Goal: Task Accomplishment & Management: Manage account settings

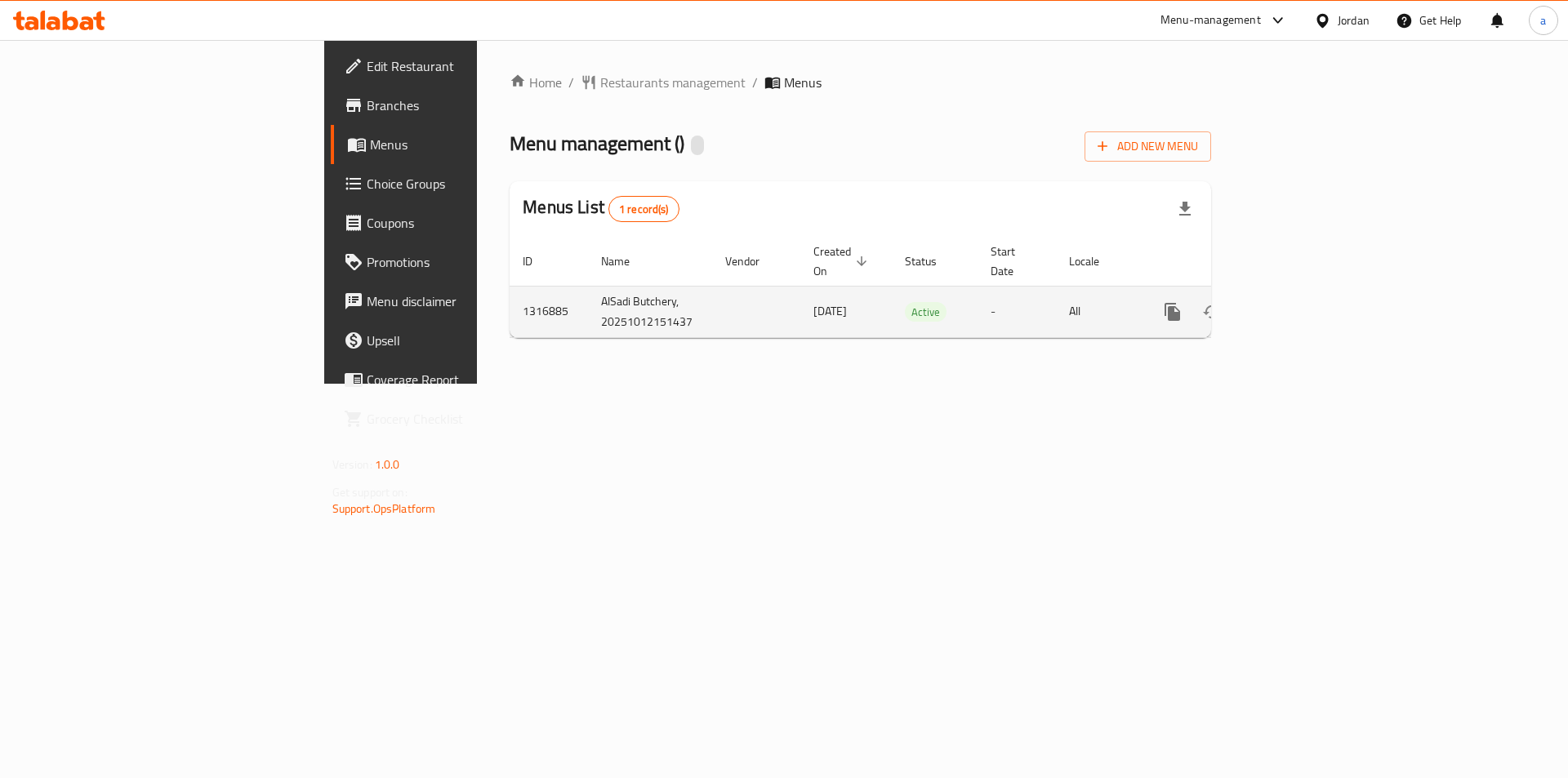
click at [588, 287] on td "[PERSON_NAME] Butchery, 20251012151437" at bounding box center [650, 312] width 124 height 51
click at [1310, 298] on link "enhanced table" at bounding box center [1289, 311] width 39 height 39
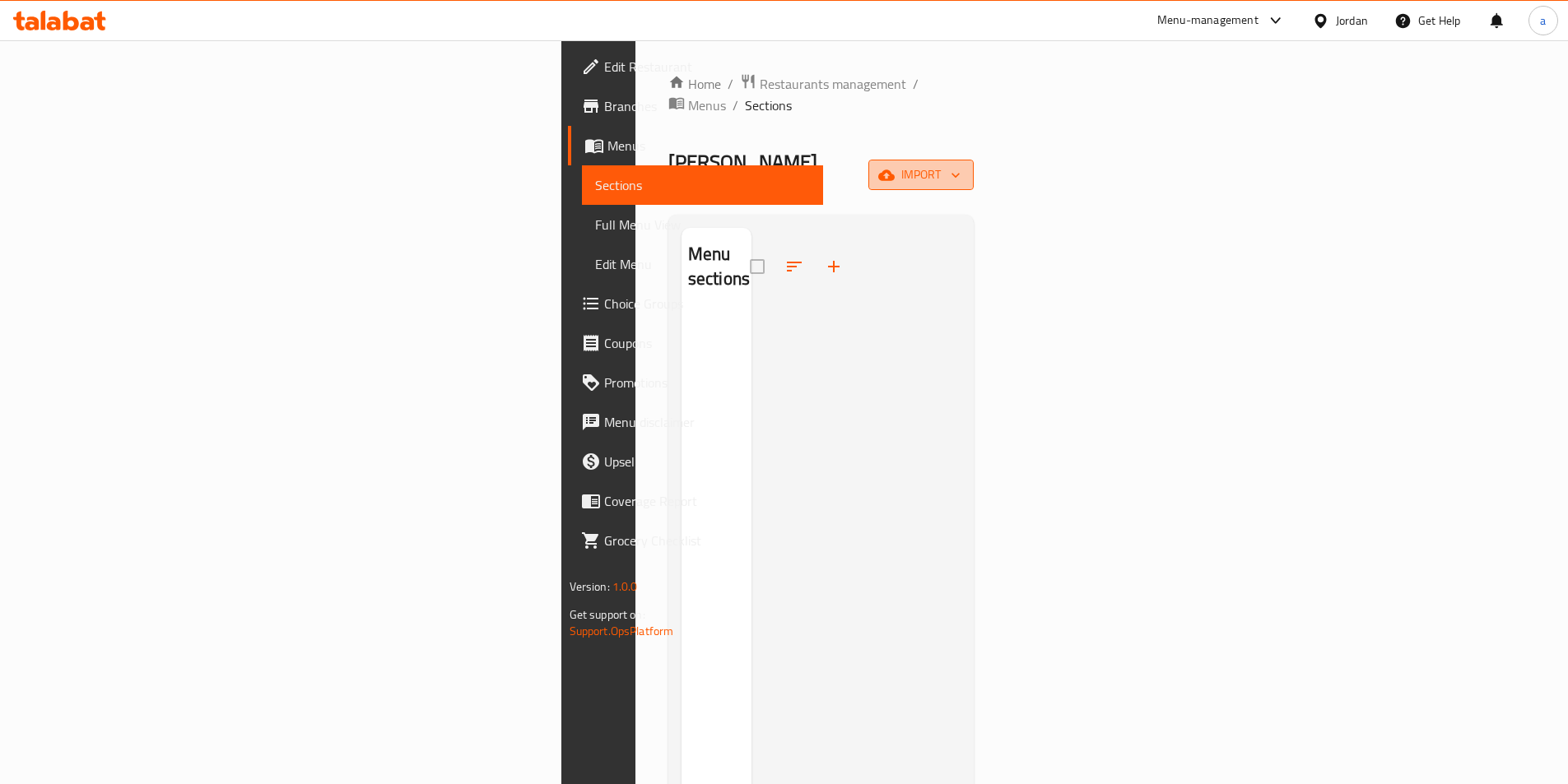
click at [960, 164] on span "import" at bounding box center [920, 174] width 79 height 21
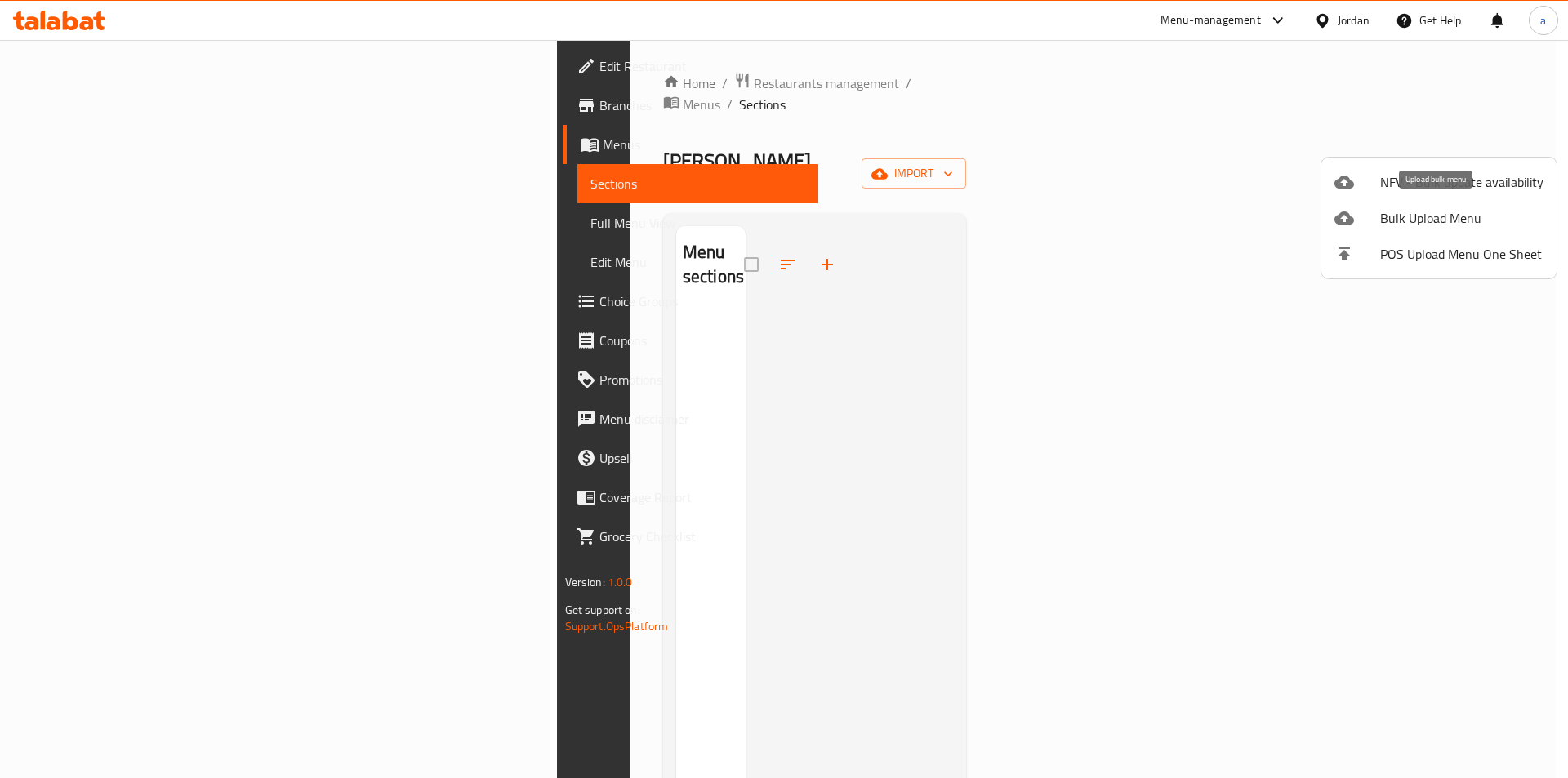
click at [1392, 216] on span "Bulk Upload Menu" at bounding box center [1461, 218] width 163 height 20
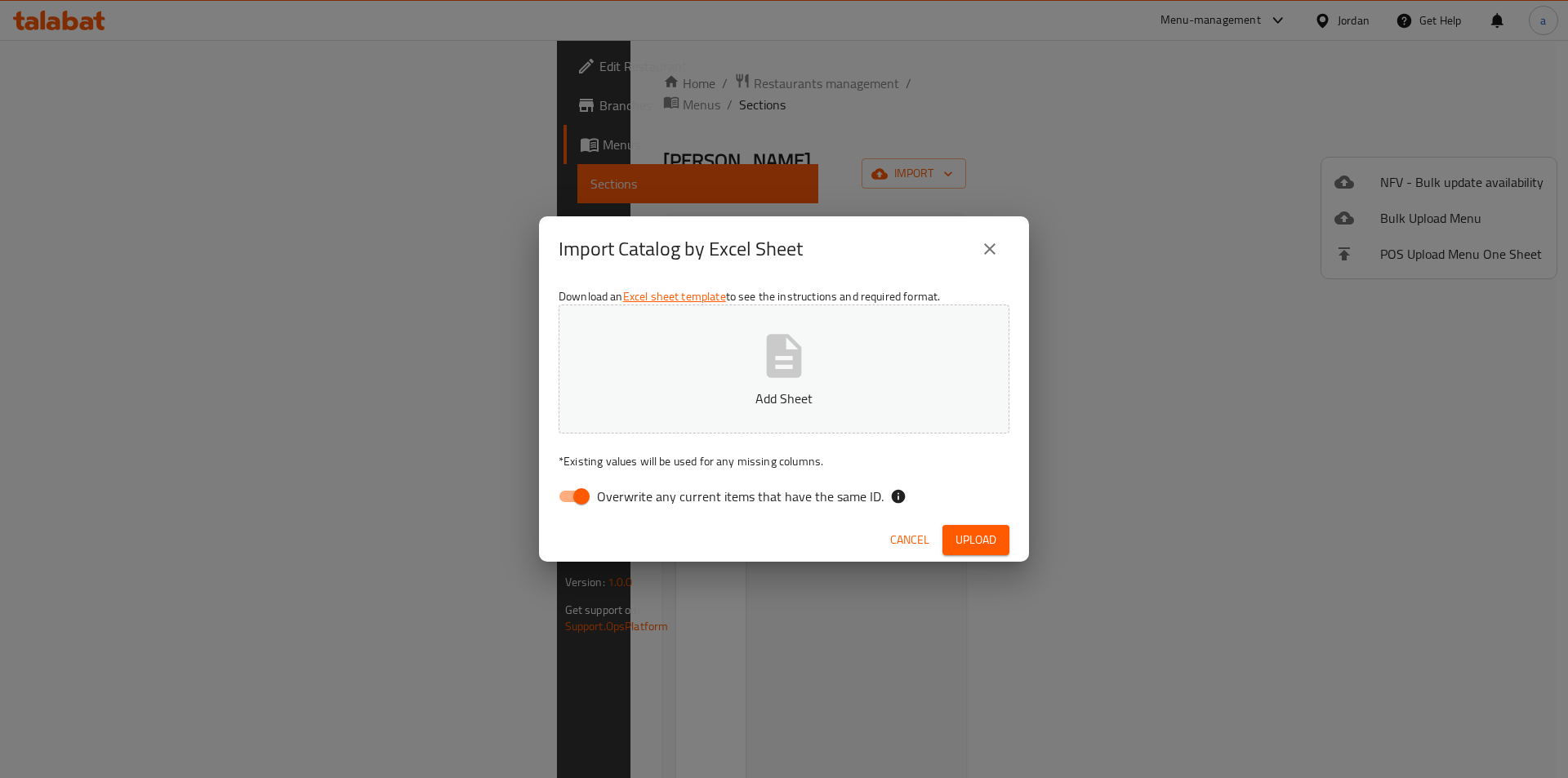
click at [563, 496] on input "Overwrite any current items that have the same ID." at bounding box center [581, 497] width 93 height 31
checkbox input "false"
click at [727, 383] on button "Add Sheet" at bounding box center [783, 369] width 451 height 129
click at [989, 540] on span "Upload" at bounding box center [975, 540] width 41 height 21
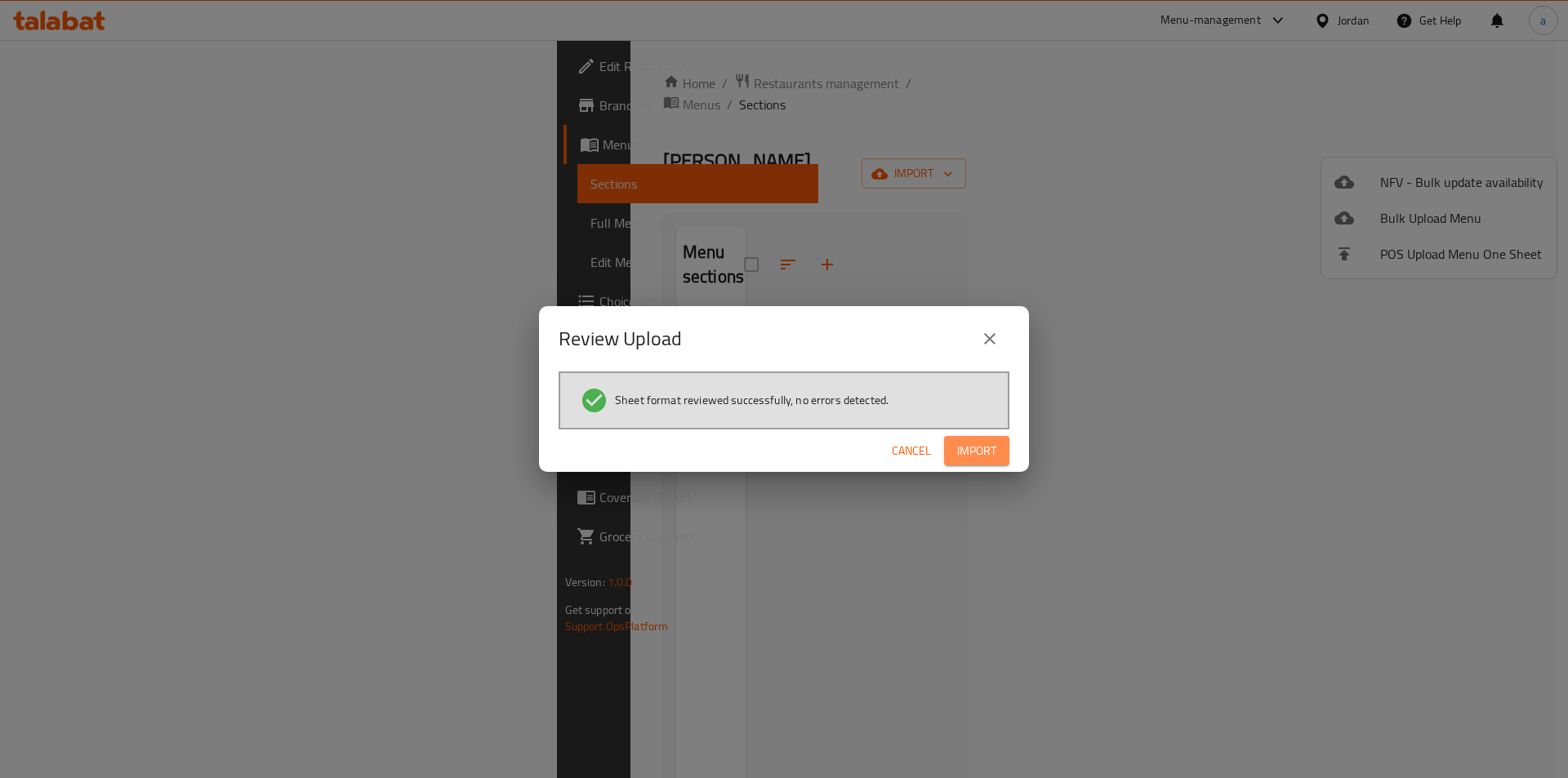
click at [979, 445] on span "Import" at bounding box center [976, 451] width 39 height 21
click at [633, 169] on div "Review Upload Sheet format reviewed successfully, no errors detected. Cancel" at bounding box center [784, 389] width 1568 height 778
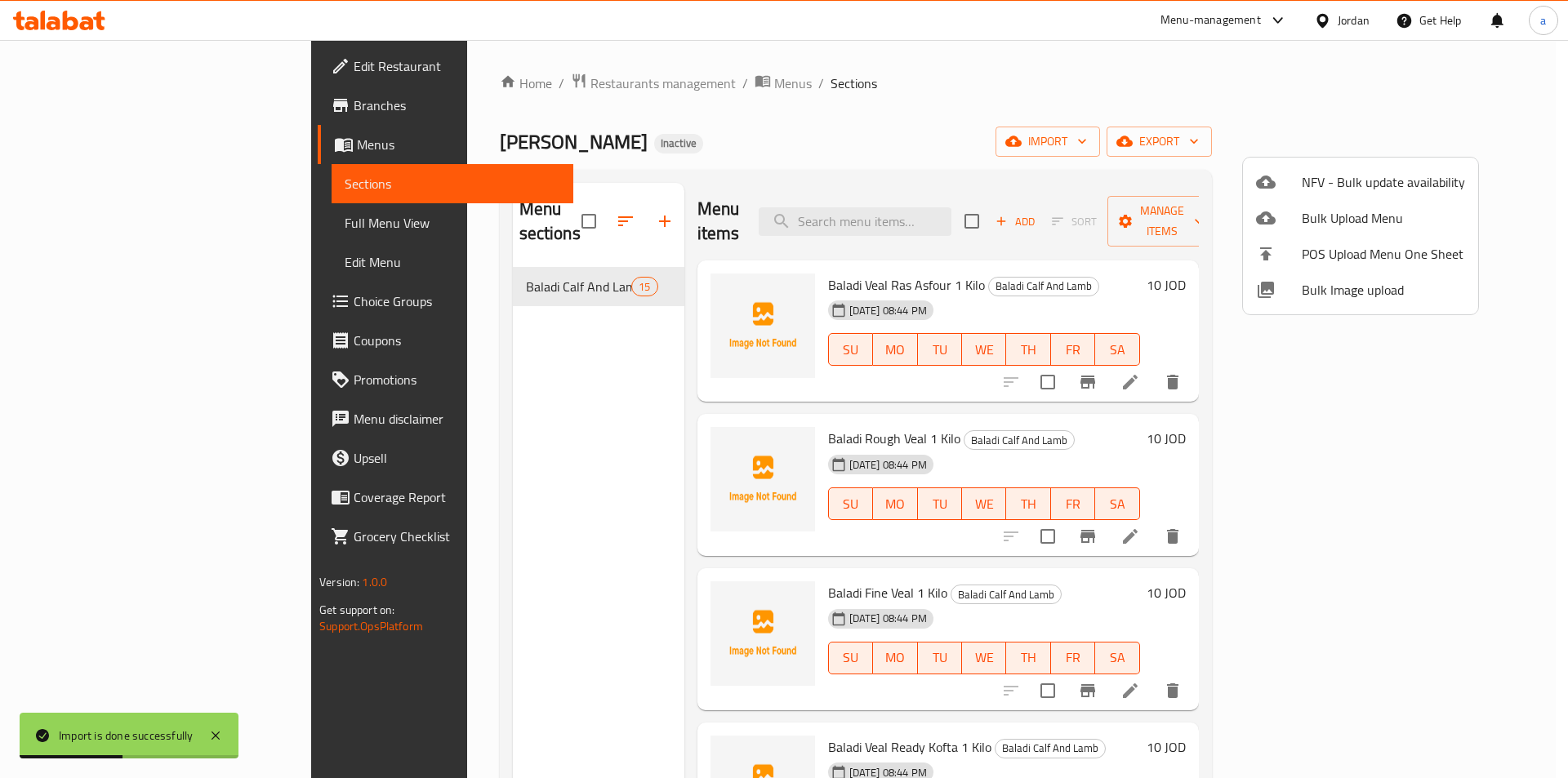
click at [653, 280] on div at bounding box center [784, 389] width 1568 height 778
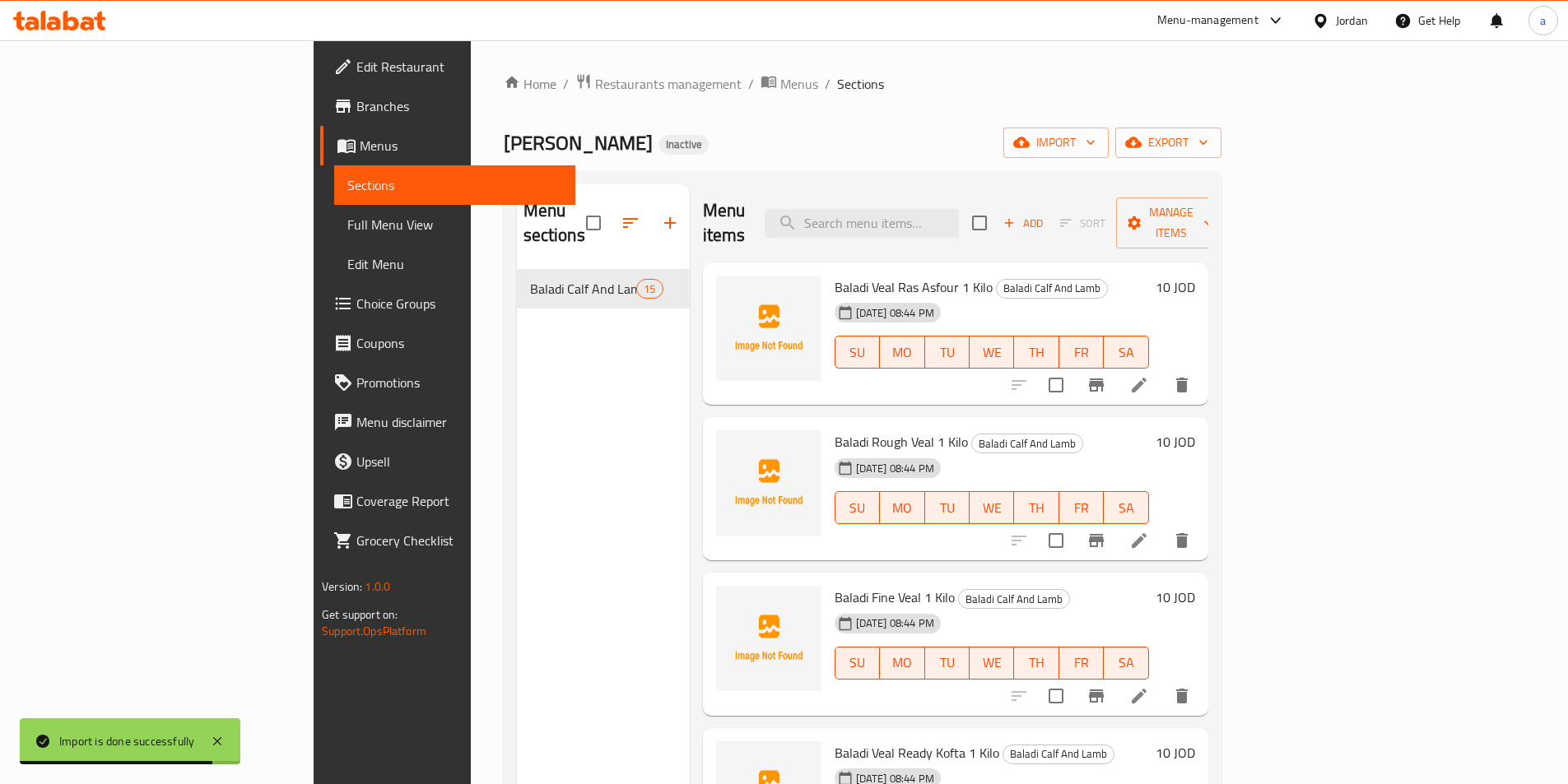
click at [834, 275] on span "Baladi Veal Ras [PERSON_NAME] 1 Kilo" at bounding box center [914, 287] width 158 height 25
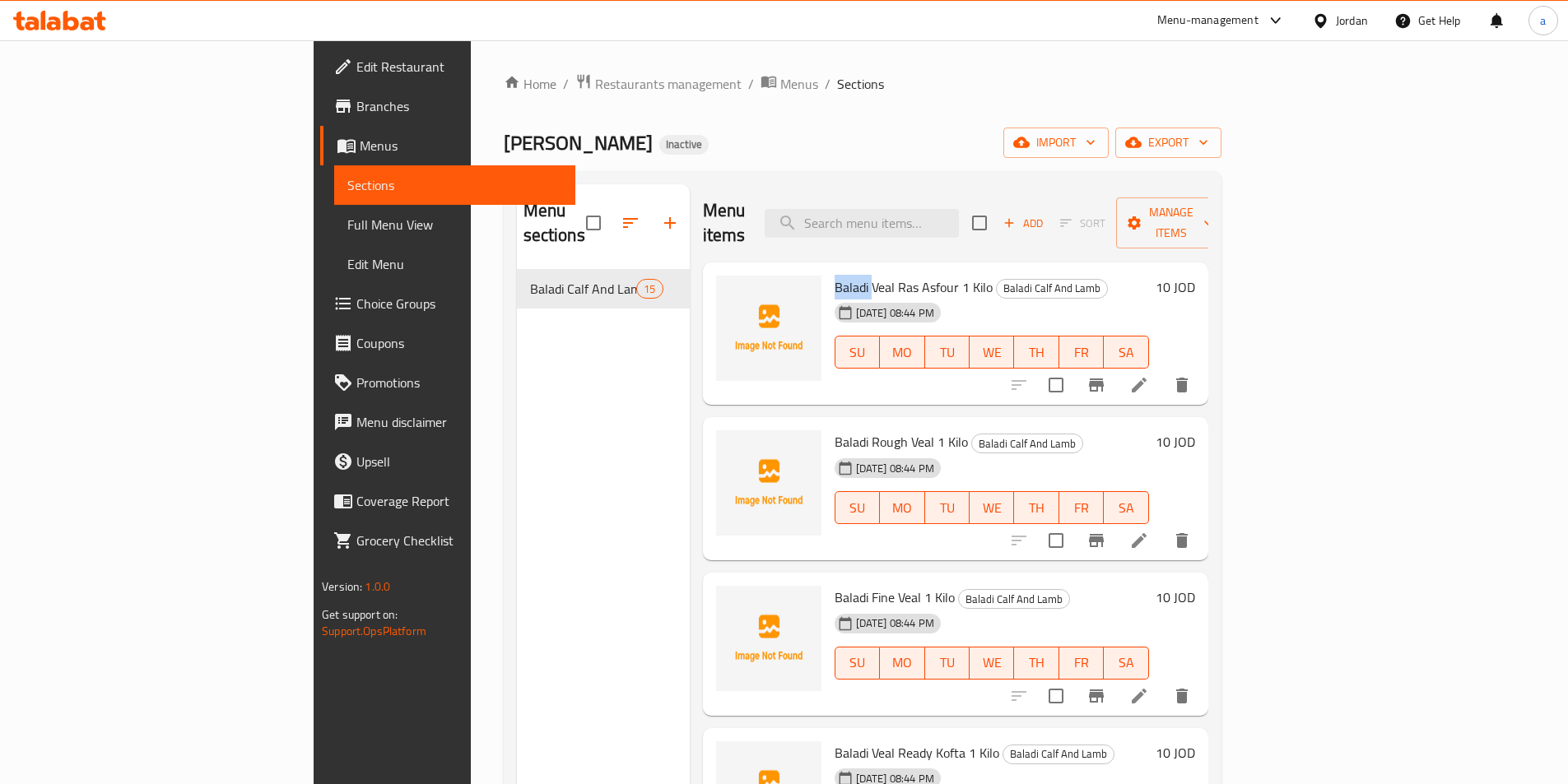
click at [348, 230] on span "Full Menu View" at bounding box center [455, 225] width 215 height 20
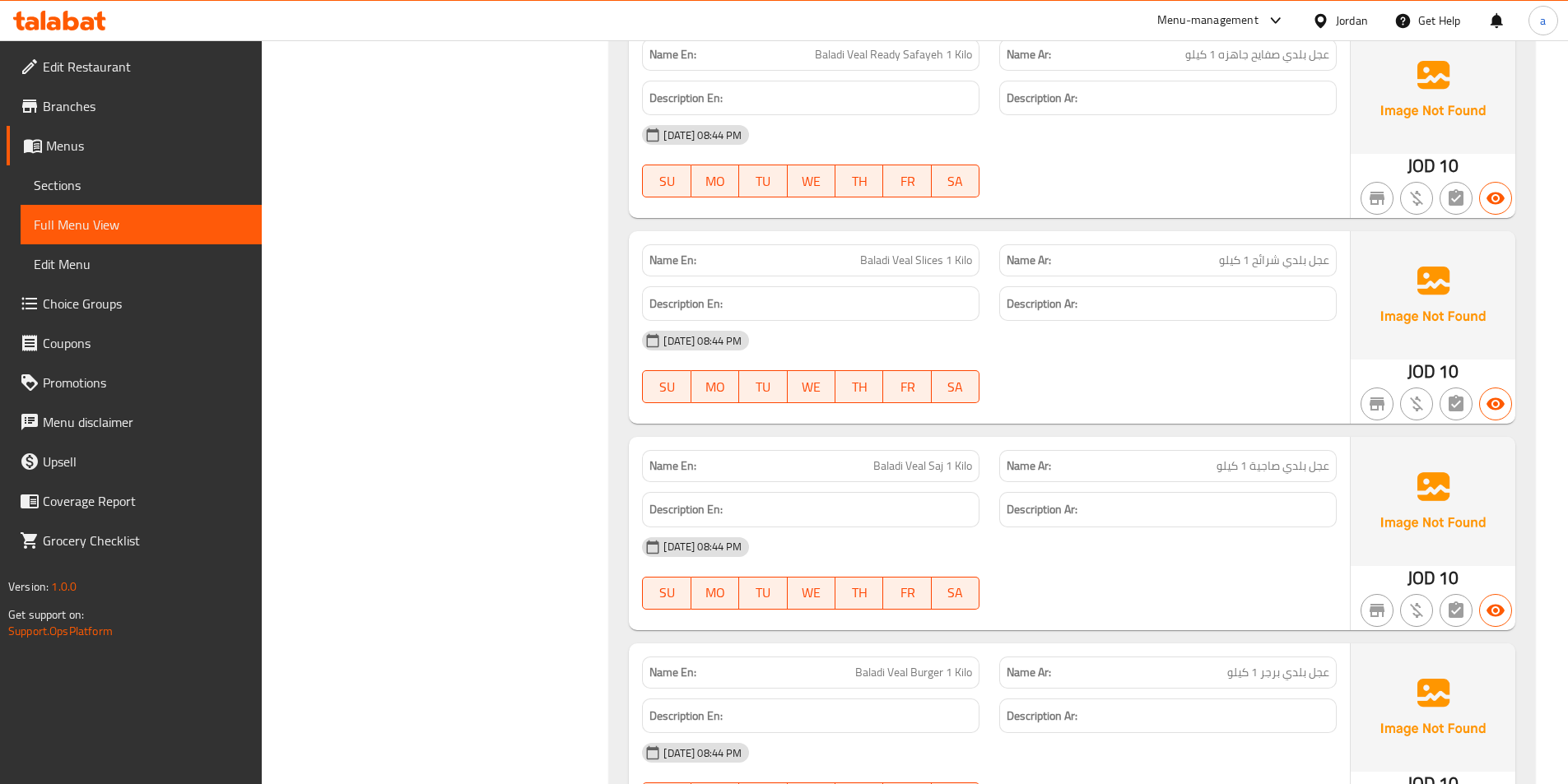
scroll to position [1316, 0]
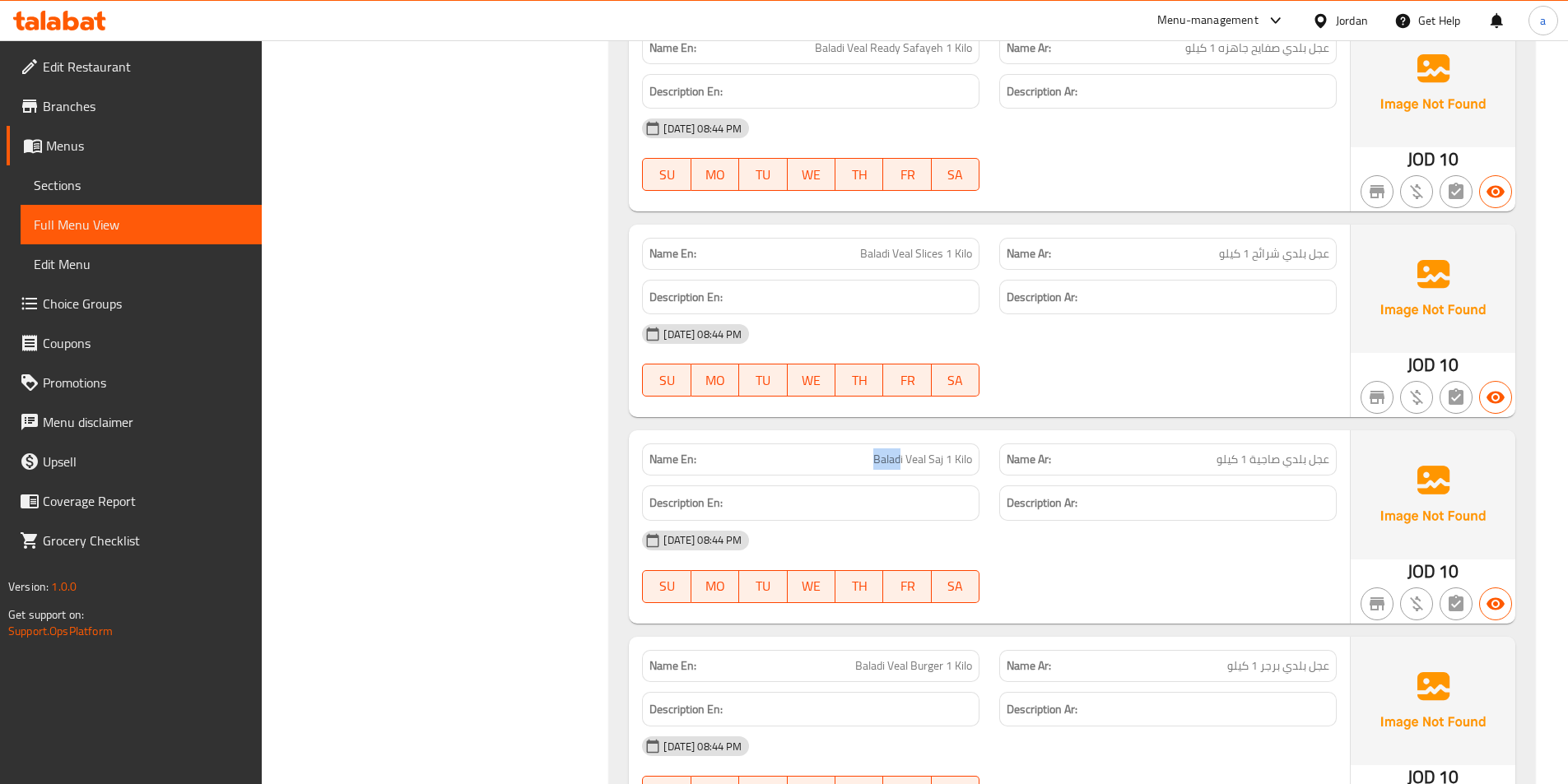
drag, startPoint x: 868, startPoint y: 458, endPoint x: 900, endPoint y: 467, distance: 33.2
click at [900, 467] on p "Name En: Baladi Veal Saj 1 Kilo" at bounding box center [810, 459] width 323 height 17
click at [914, 463] on span "Baladi Veal Saj 1 Kilo" at bounding box center [923, 459] width 98 height 17
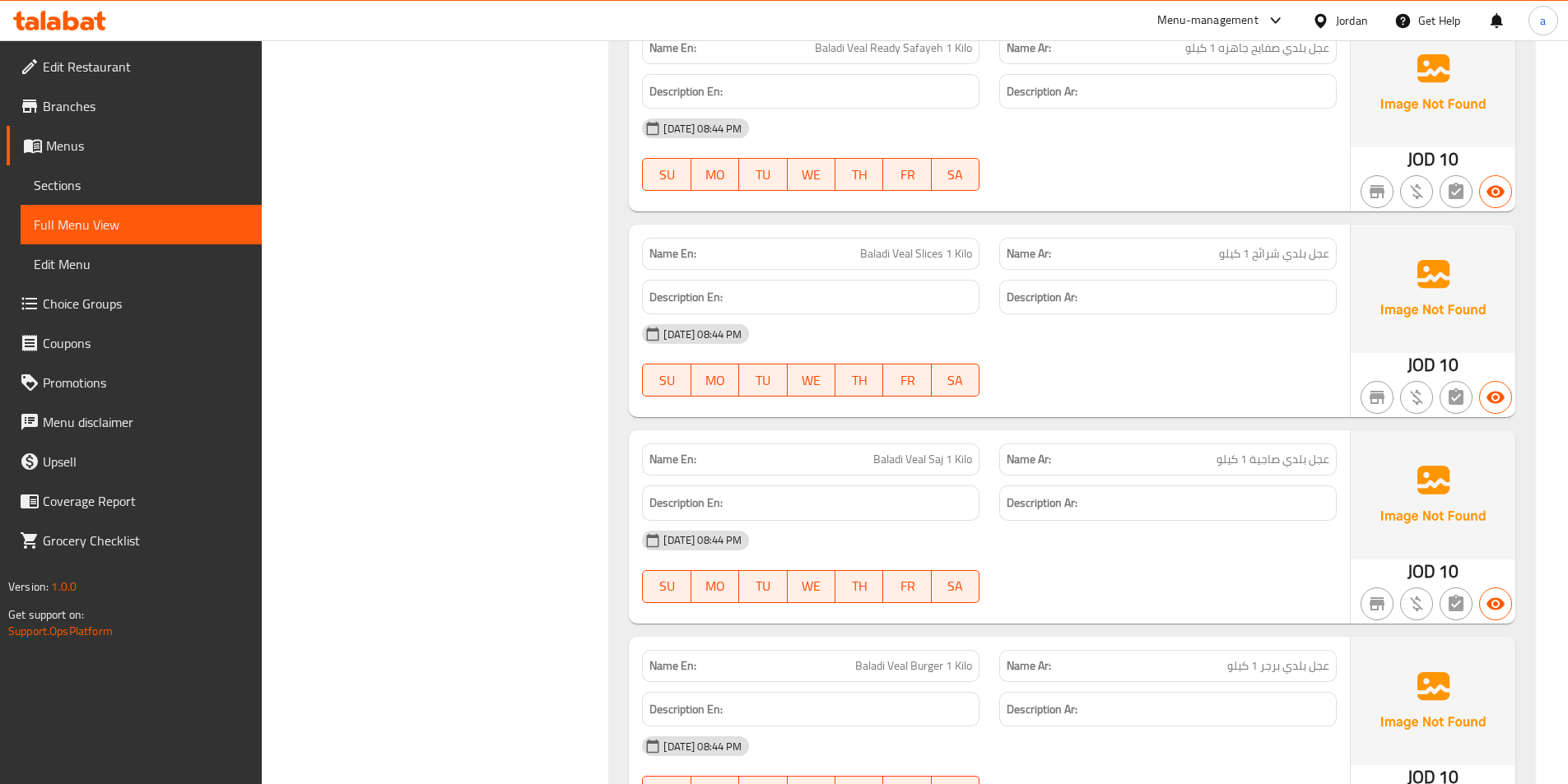
click at [880, 489] on div "Description En:" at bounding box center [810, 503] width 338 height 35
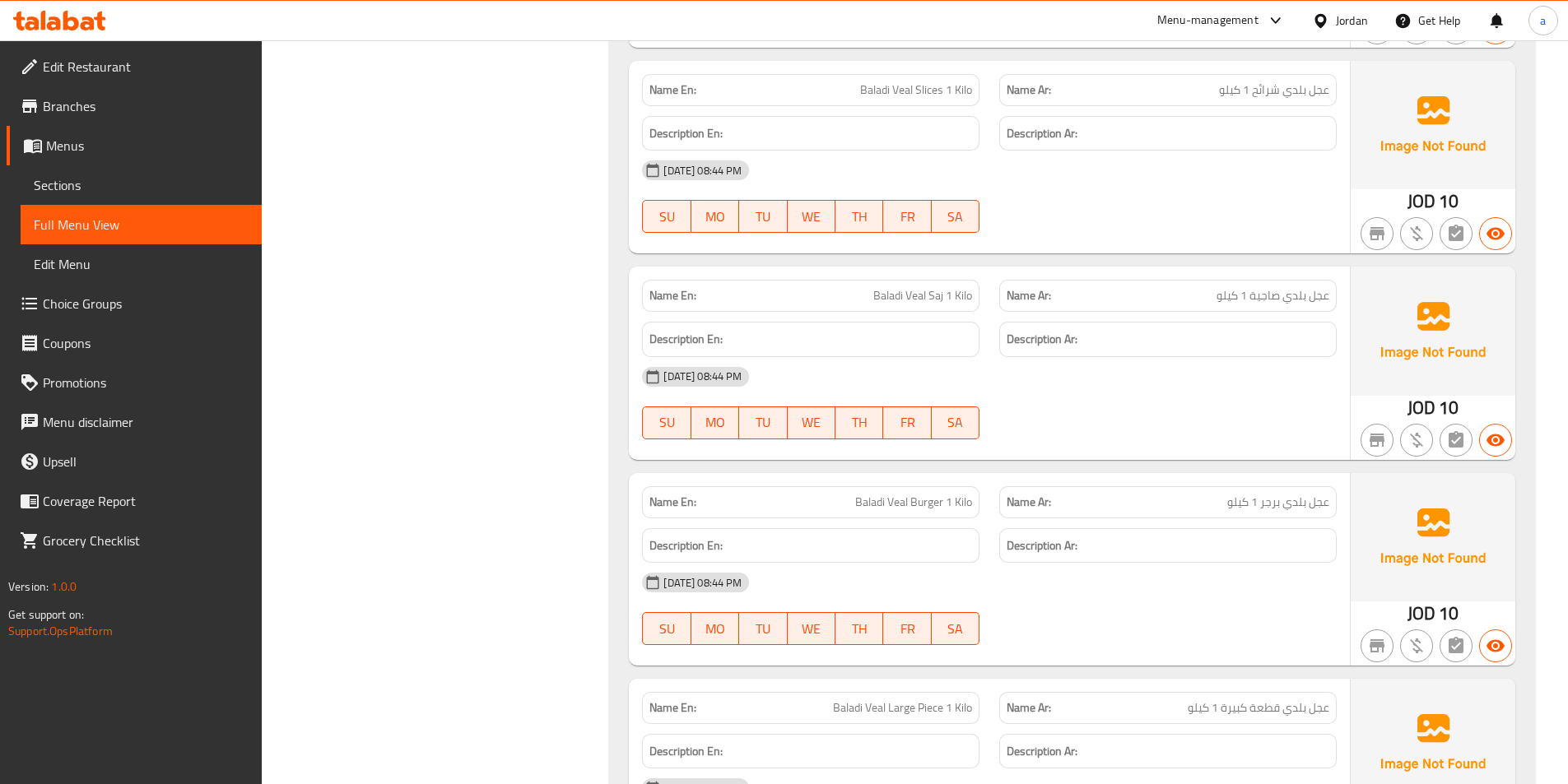
scroll to position [1481, 0]
click at [933, 293] on span "Baladi Veal Saj 1 Kilo" at bounding box center [923, 295] width 98 height 17
click at [929, 316] on div "Description En:" at bounding box center [810, 338] width 358 height 55
click at [929, 305] on div "Name En: Baladi Veal Saj 1 Kilo" at bounding box center [810, 295] width 338 height 32
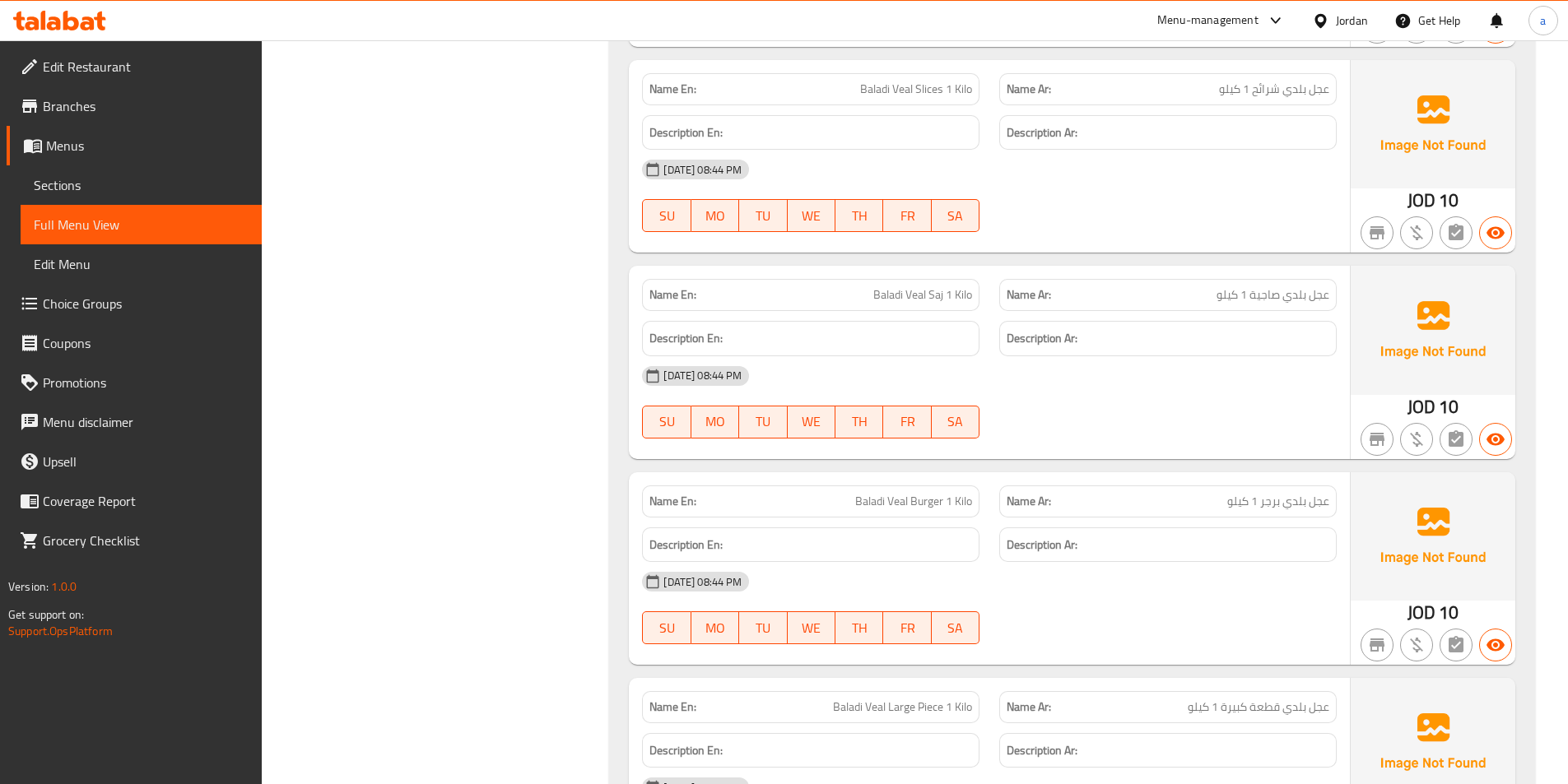
click at [1423, 351] on img at bounding box center [1432, 330] width 164 height 128
click at [1275, 377] on div "[DATE] 08:44 PM" at bounding box center [989, 376] width 714 height 39
drag, startPoint x: 1250, startPoint y: 294, endPoint x: 1334, endPoint y: 302, distance: 84.4
click at [1334, 302] on div "Name Ar: عجل بلدي صاجية 1 كيلو" at bounding box center [1168, 295] width 338 height 32
click at [1231, 297] on span "عجل بلدي صاجية 1 كيلو" at bounding box center [1272, 295] width 113 height 17
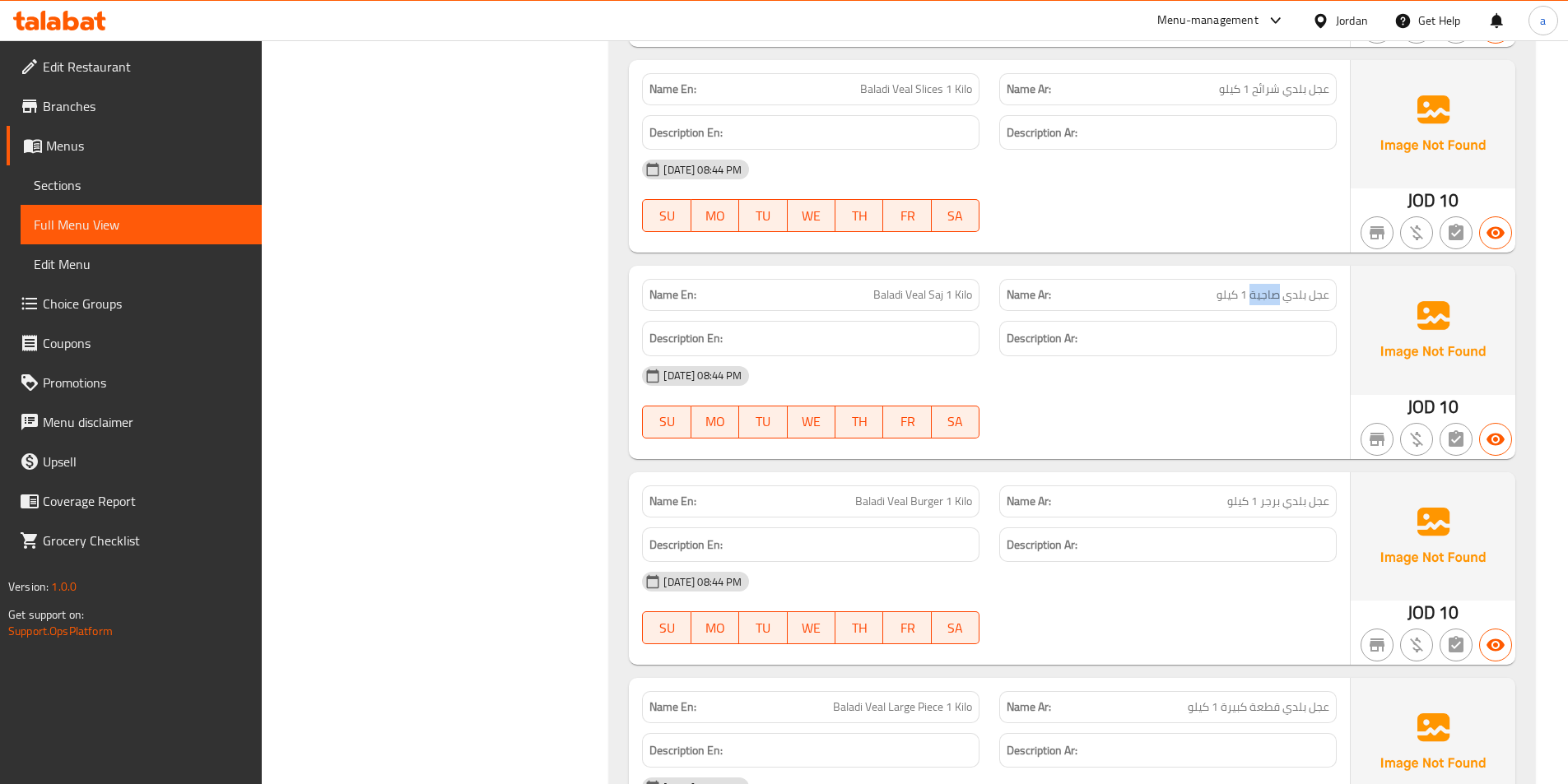
drag, startPoint x: 1250, startPoint y: 293, endPoint x: 1278, endPoint y: 293, distance: 28.0
click at [1278, 293] on span "عجل بلدي صاجية 1 كيلو" at bounding box center [1272, 295] width 113 height 17
drag, startPoint x: 928, startPoint y: 300, endPoint x: 944, endPoint y: 300, distance: 16.0
click at [944, 300] on span "Baladi Veal Saj 1 Kilo" at bounding box center [923, 295] width 98 height 17
click at [1257, 292] on span "عجل بلدي صاجية 1 كيلو" at bounding box center [1272, 295] width 113 height 17
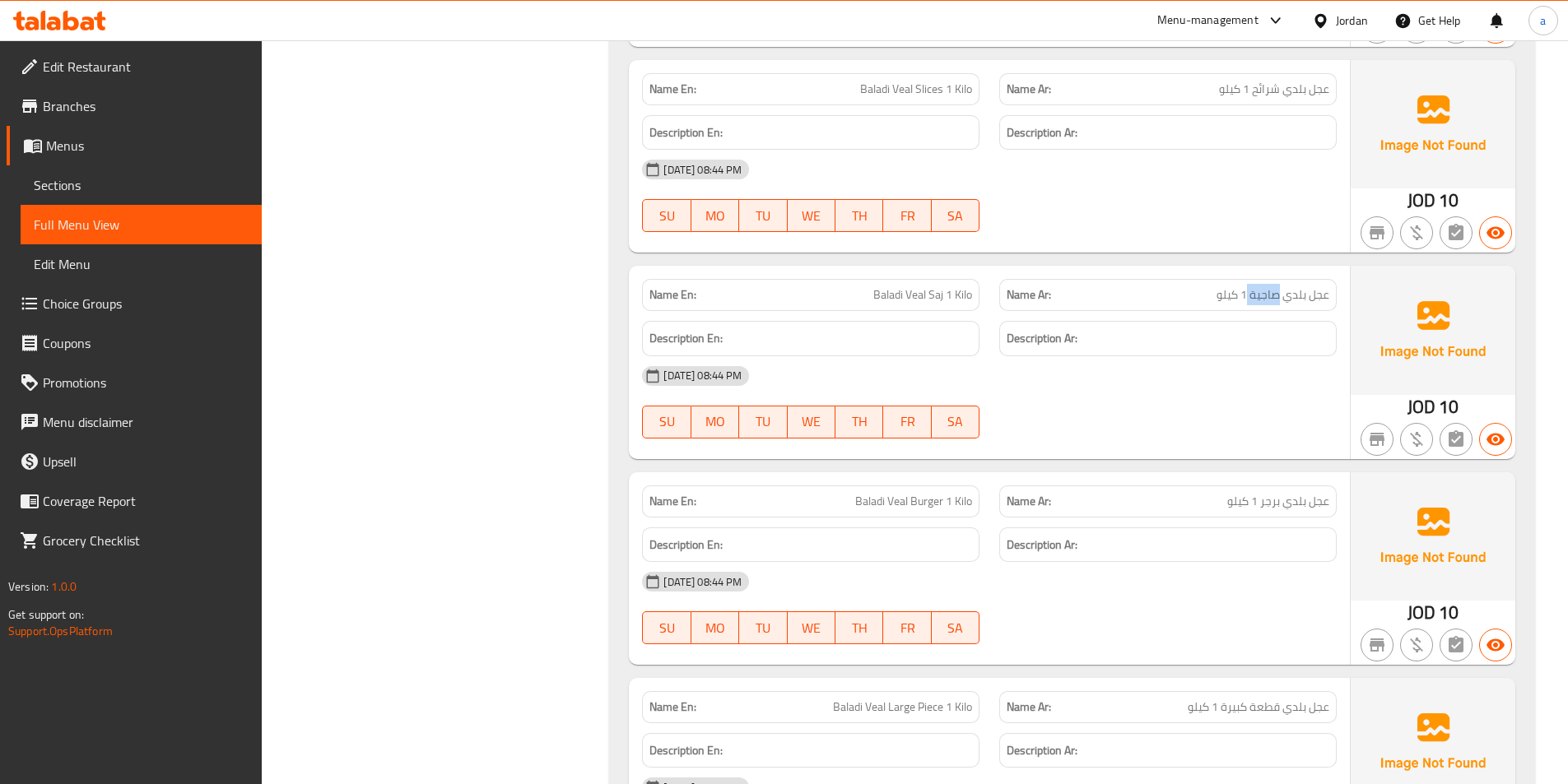
click at [1257, 292] on span "عجل بلدي صاجية 1 كيلو" at bounding box center [1272, 295] width 113 height 17
click at [943, 300] on span "Baladi Veal Saj 1 Kilo" at bounding box center [923, 295] width 98 height 17
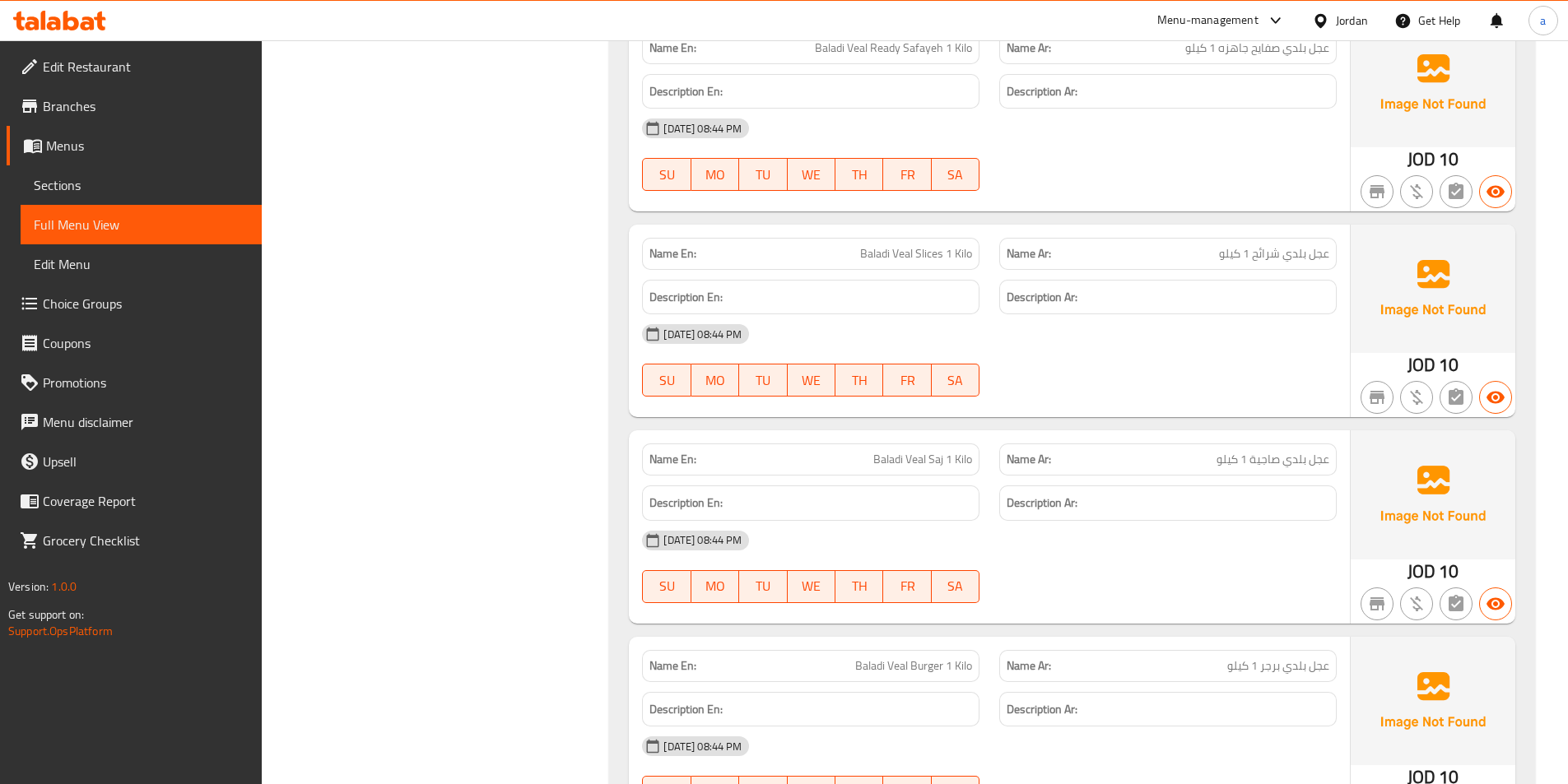
scroll to position [1563, 0]
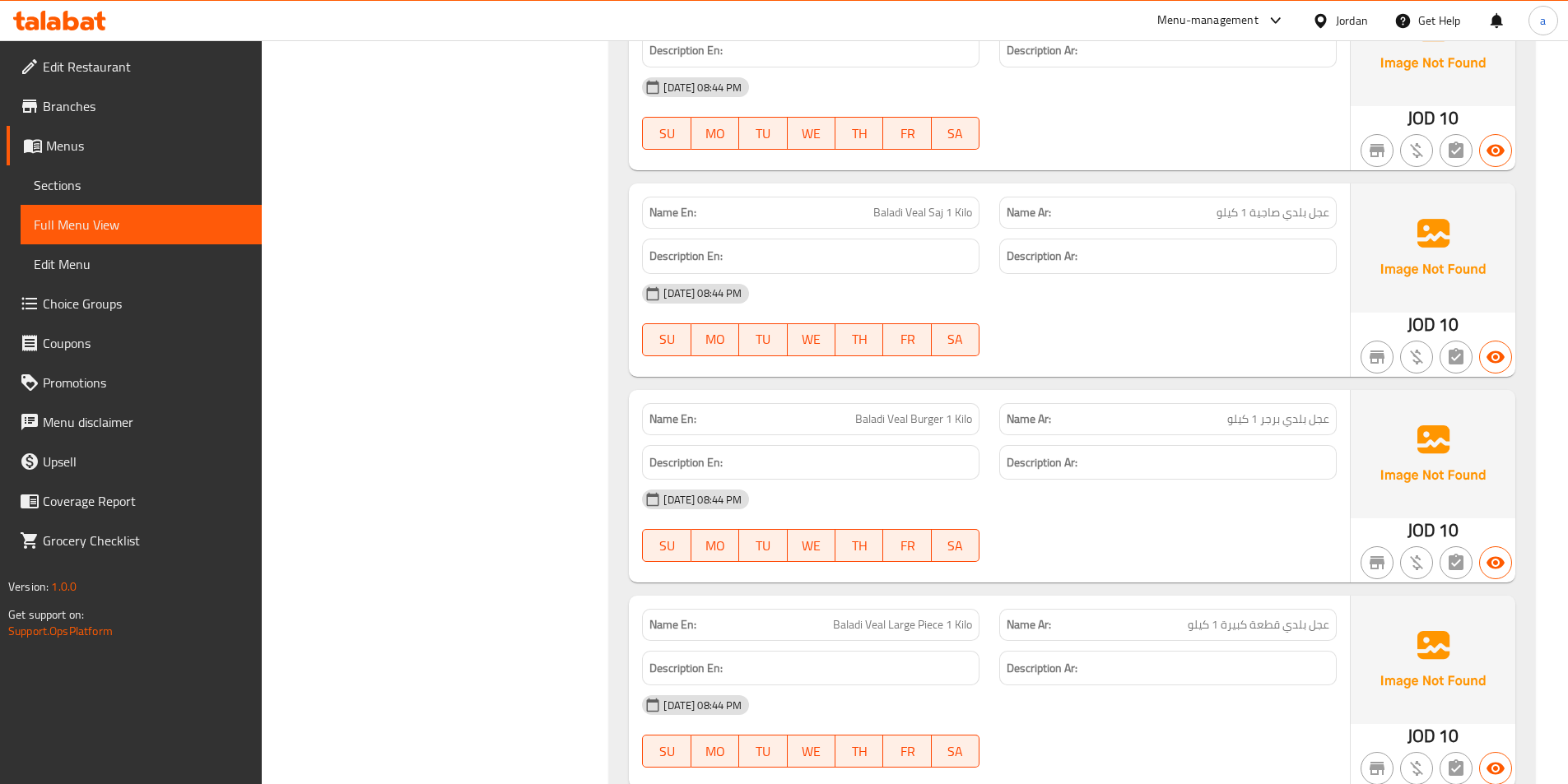
click at [1402, 225] on img at bounding box center [1432, 247] width 164 height 128
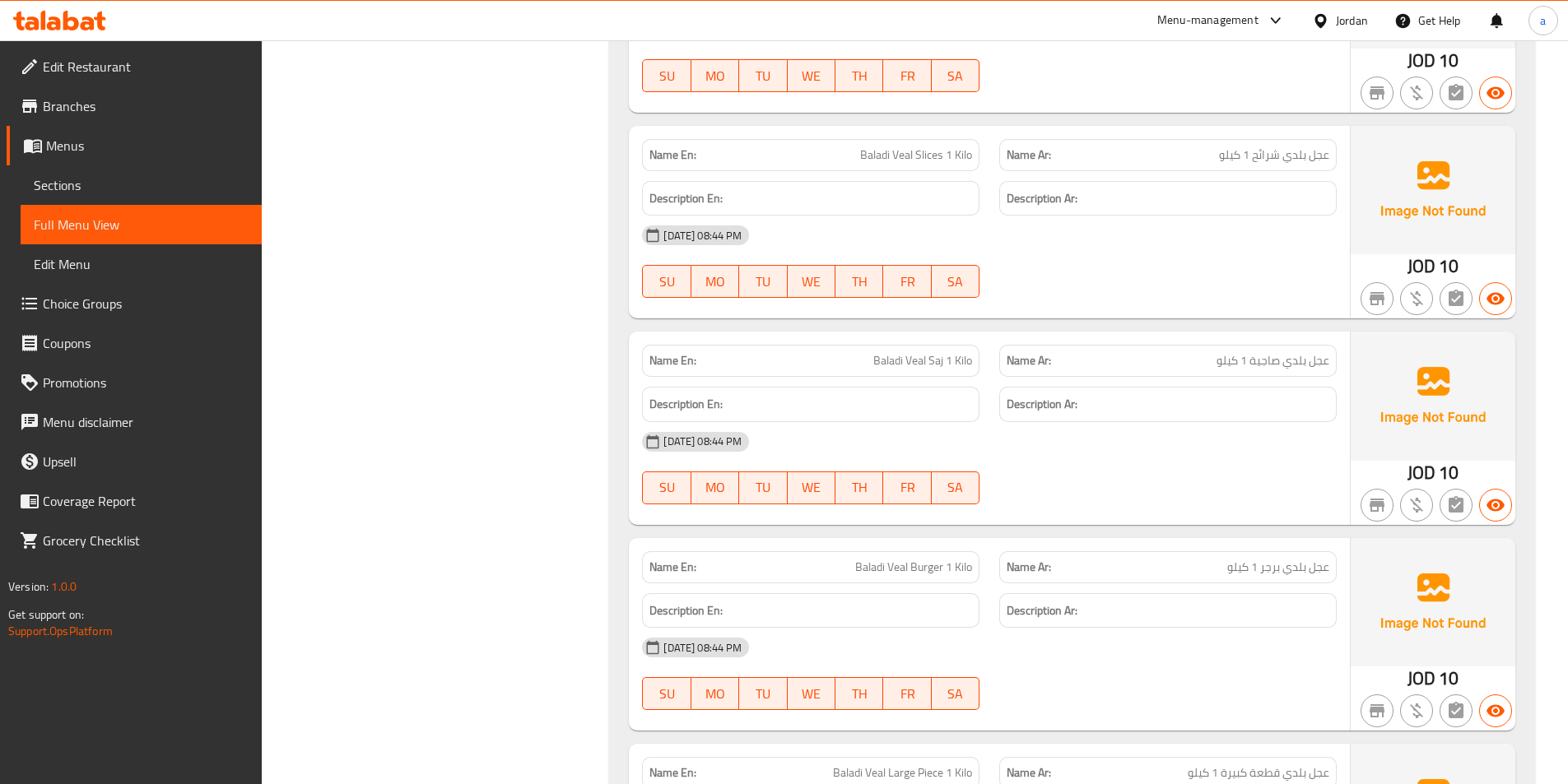
scroll to position [1399, 0]
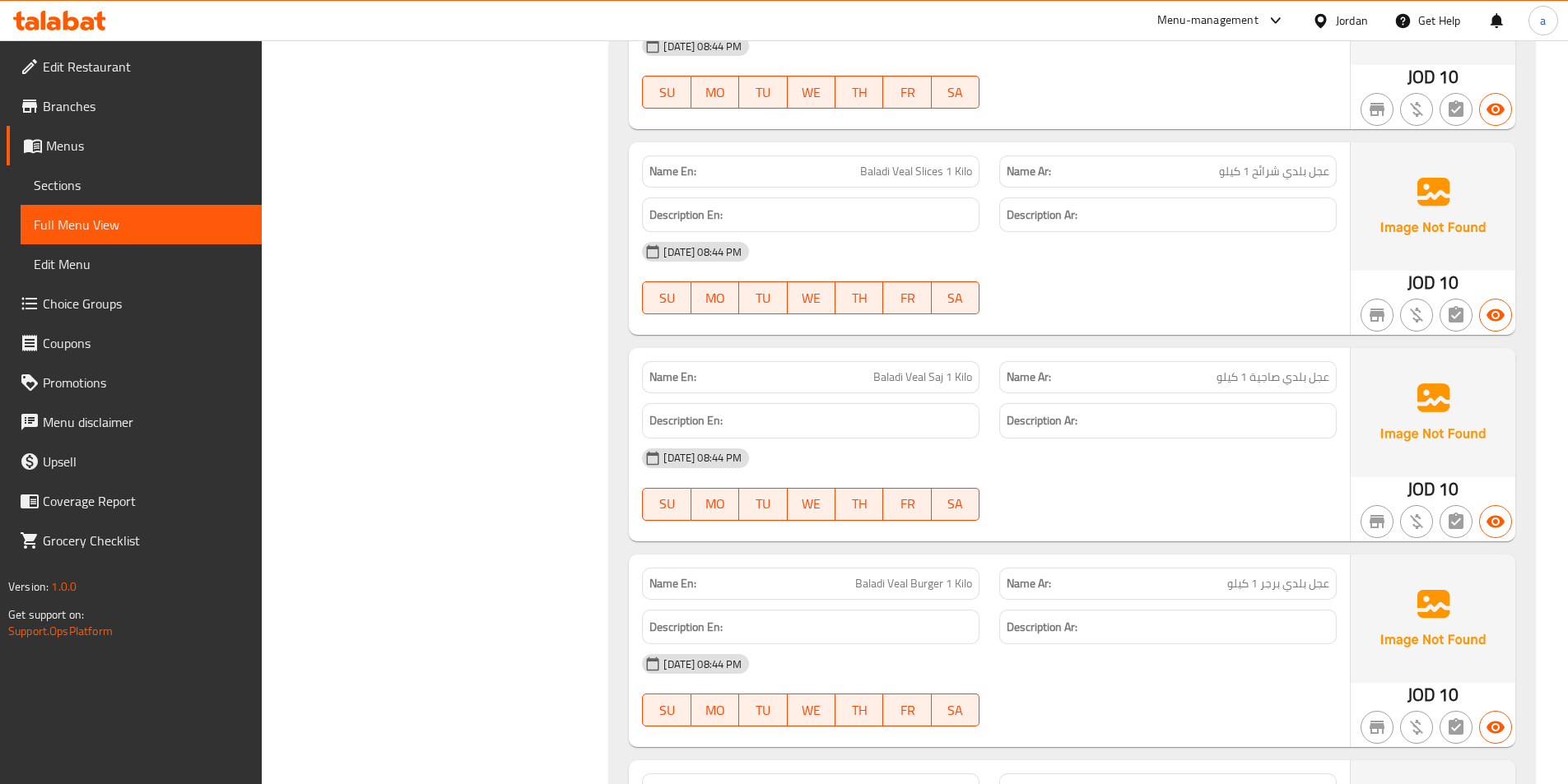
click at [1435, 367] on img at bounding box center [1432, 412] width 164 height 128
click at [1420, 435] on img at bounding box center [1432, 412] width 164 height 128
drag, startPoint x: 1355, startPoint y: 477, endPoint x: 1461, endPoint y: 533, distance: 119.9
click at [1355, 479] on div "JOD 10" at bounding box center [1432, 444] width 164 height 192
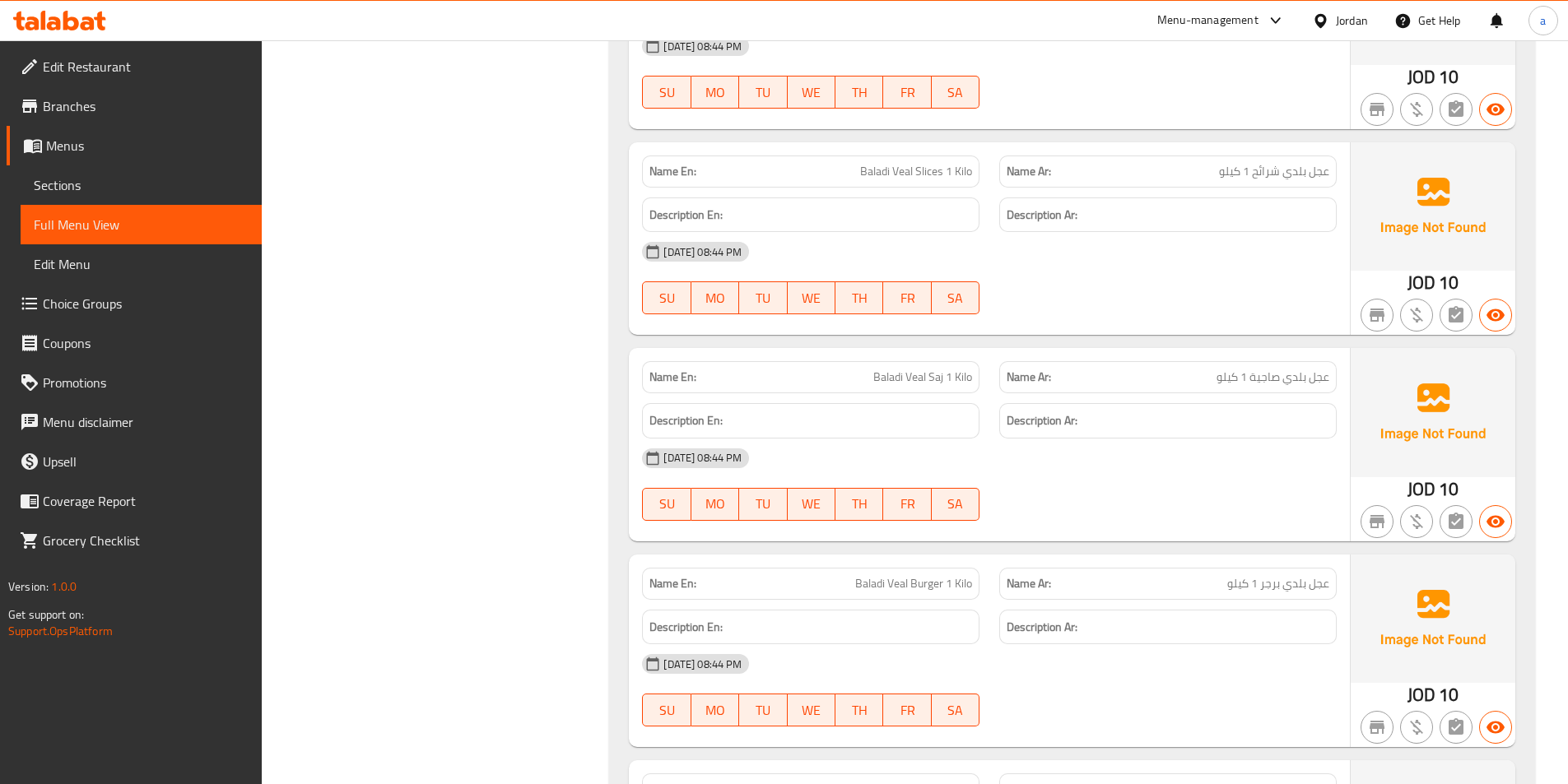
click at [1462, 533] on button "button" at bounding box center [1455, 521] width 33 height 32
click at [1445, 506] on div at bounding box center [1455, 521] width 39 height 39
click at [1375, 502] on div at bounding box center [1376, 521] width 39 height 39
click at [936, 369] on span "Baladi Veal Saj 1 Kilo" at bounding box center [923, 377] width 98 height 17
click at [934, 372] on span "Baladi Veal Saj 1 Kilo" at bounding box center [923, 377] width 98 height 17
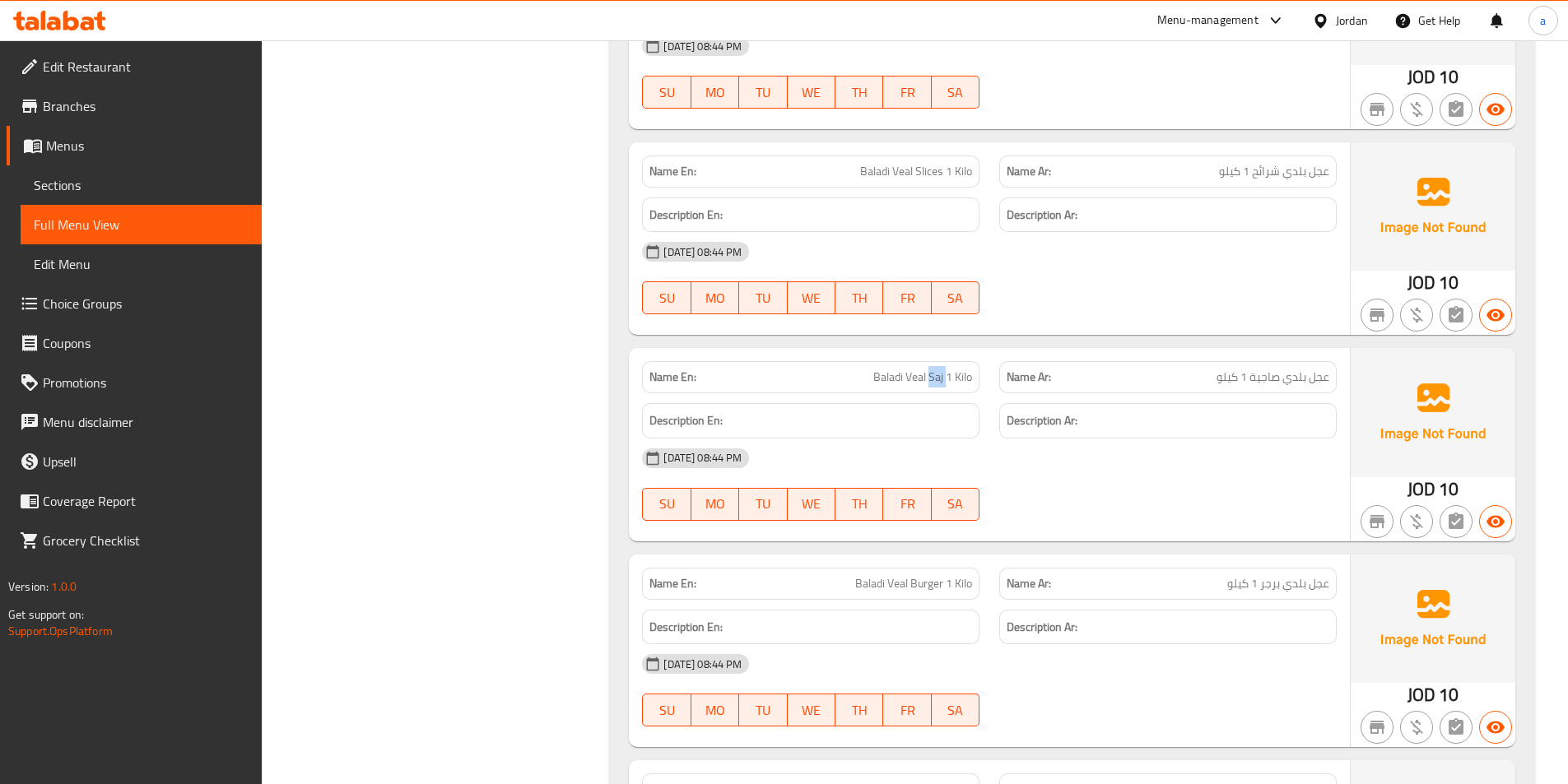
click at [934, 372] on span "Baladi Veal Saj 1 Kilo" at bounding box center [923, 377] width 98 height 17
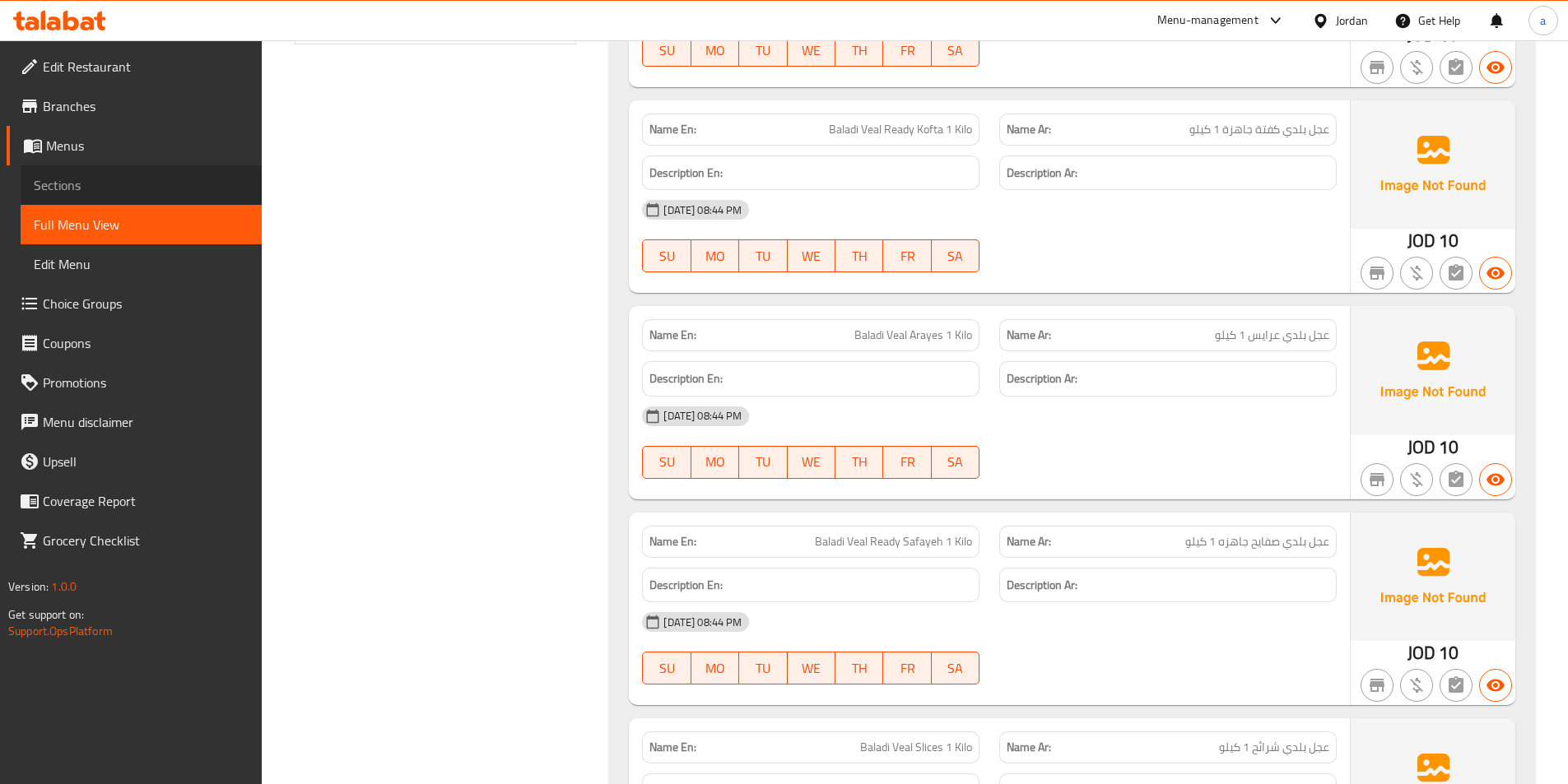
click at [76, 191] on span "Sections" at bounding box center [141, 185] width 215 height 20
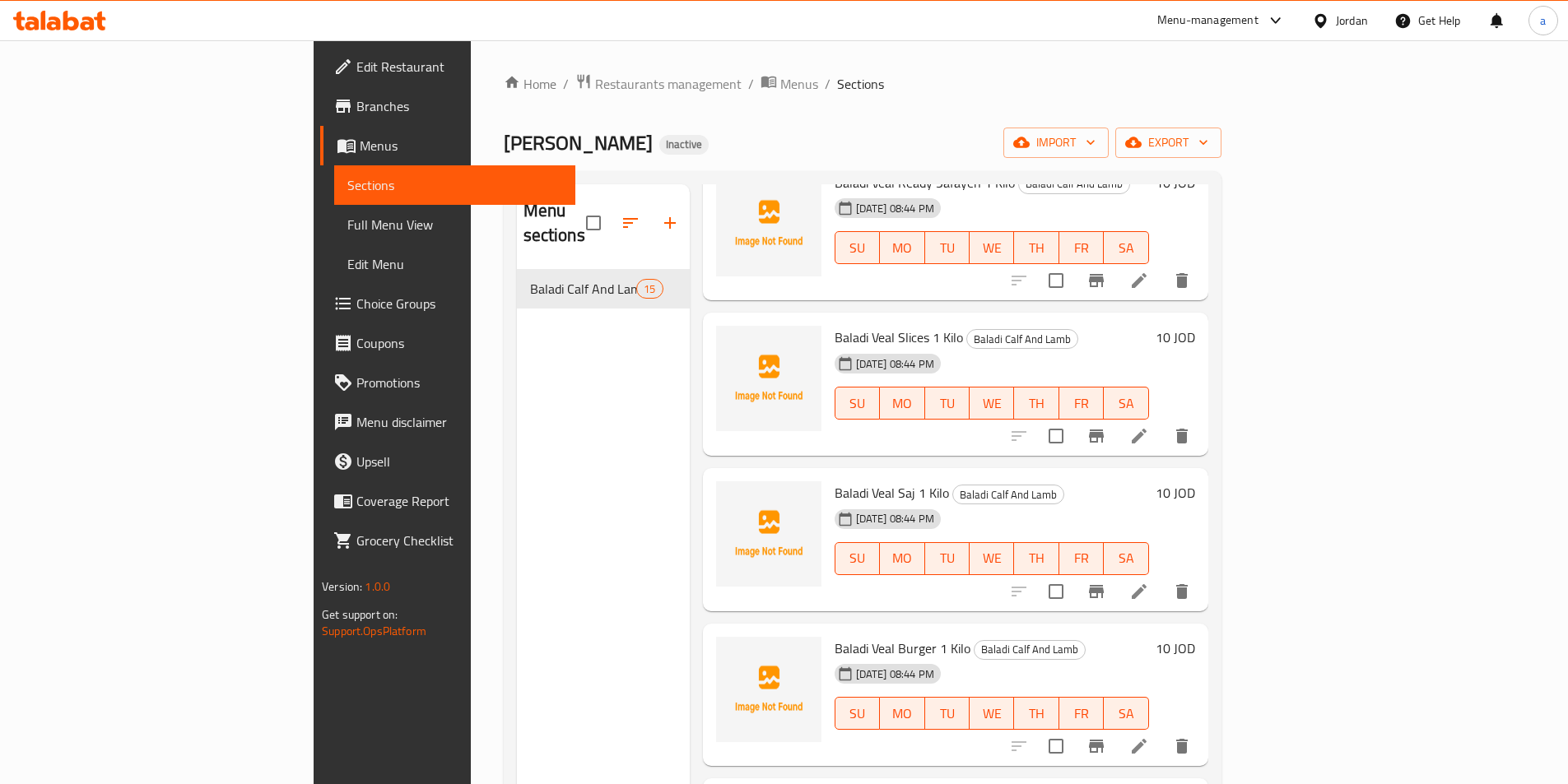
scroll to position [905, 0]
click at [1146, 582] on icon at bounding box center [1140, 590] width 15 height 15
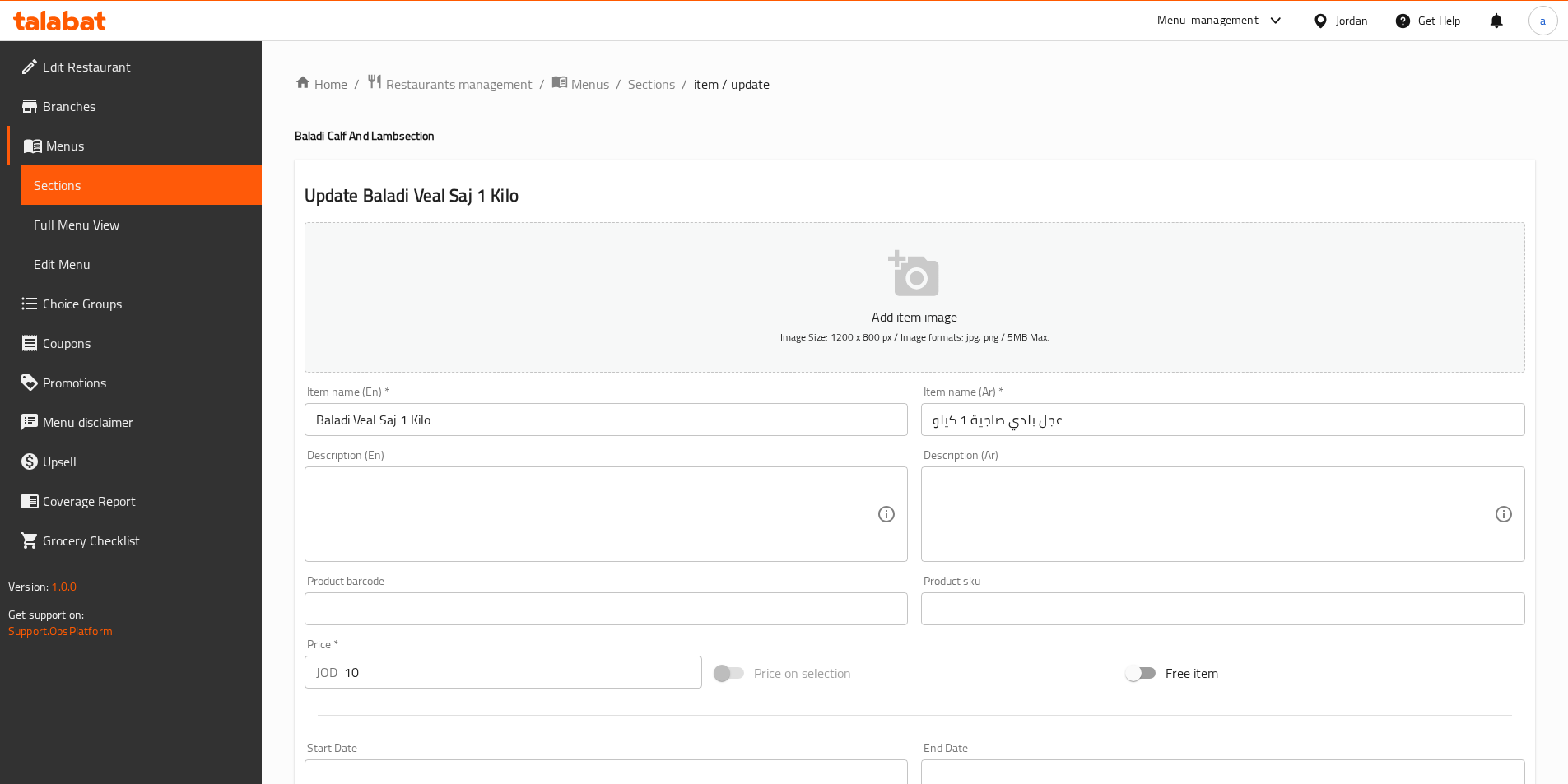
drag, startPoint x: 468, startPoint y: 424, endPoint x: 442, endPoint y: 427, distance: 26.2
click at [467, 424] on input "Baladi Veal Saj 1 Kilo" at bounding box center [606, 419] width 604 height 32
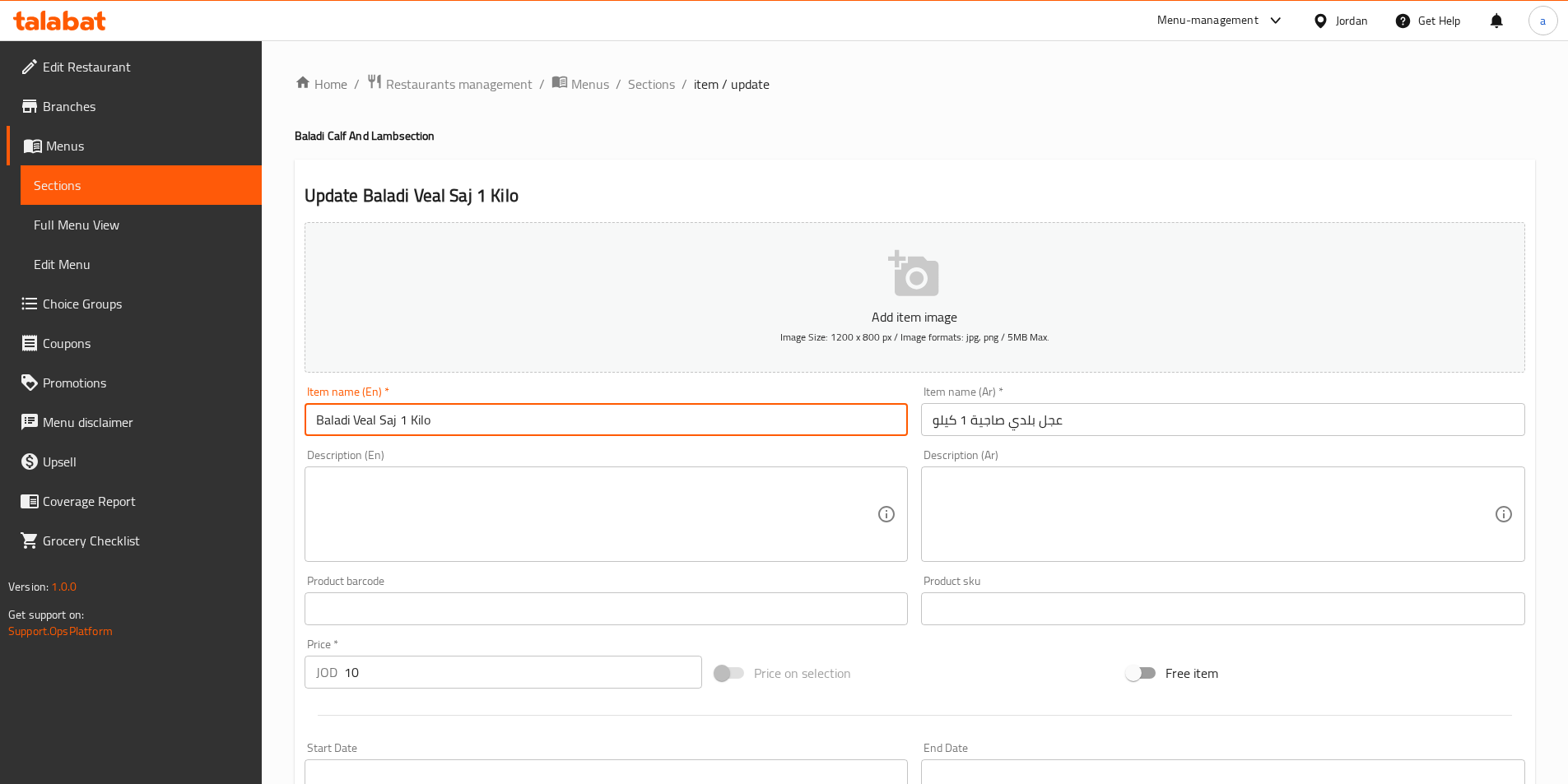
click at [397, 420] on input "Baladi Veal Saj 1 Kilo" at bounding box center [606, 419] width 604 height 32
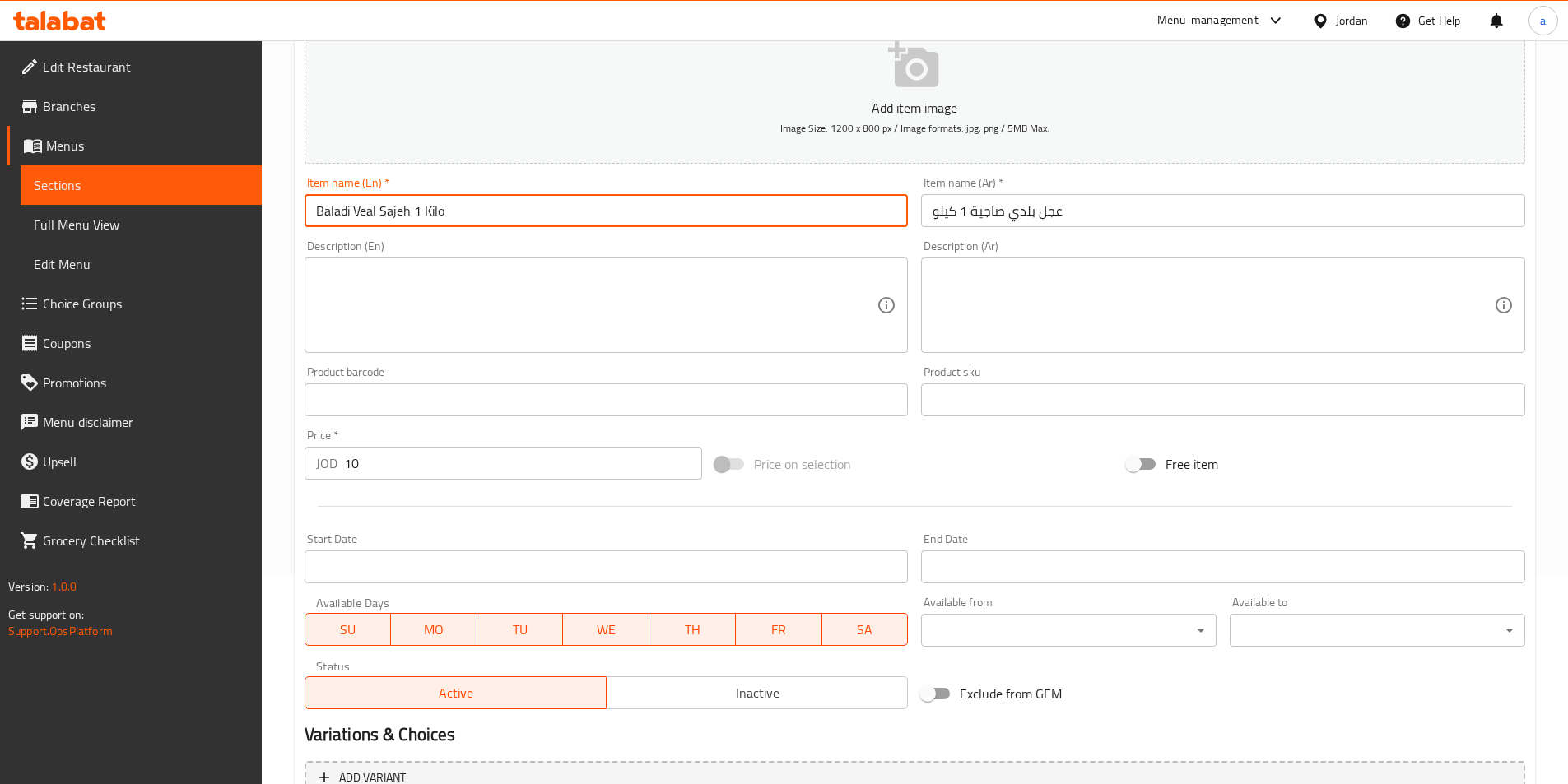
scroll to position [378, 0]
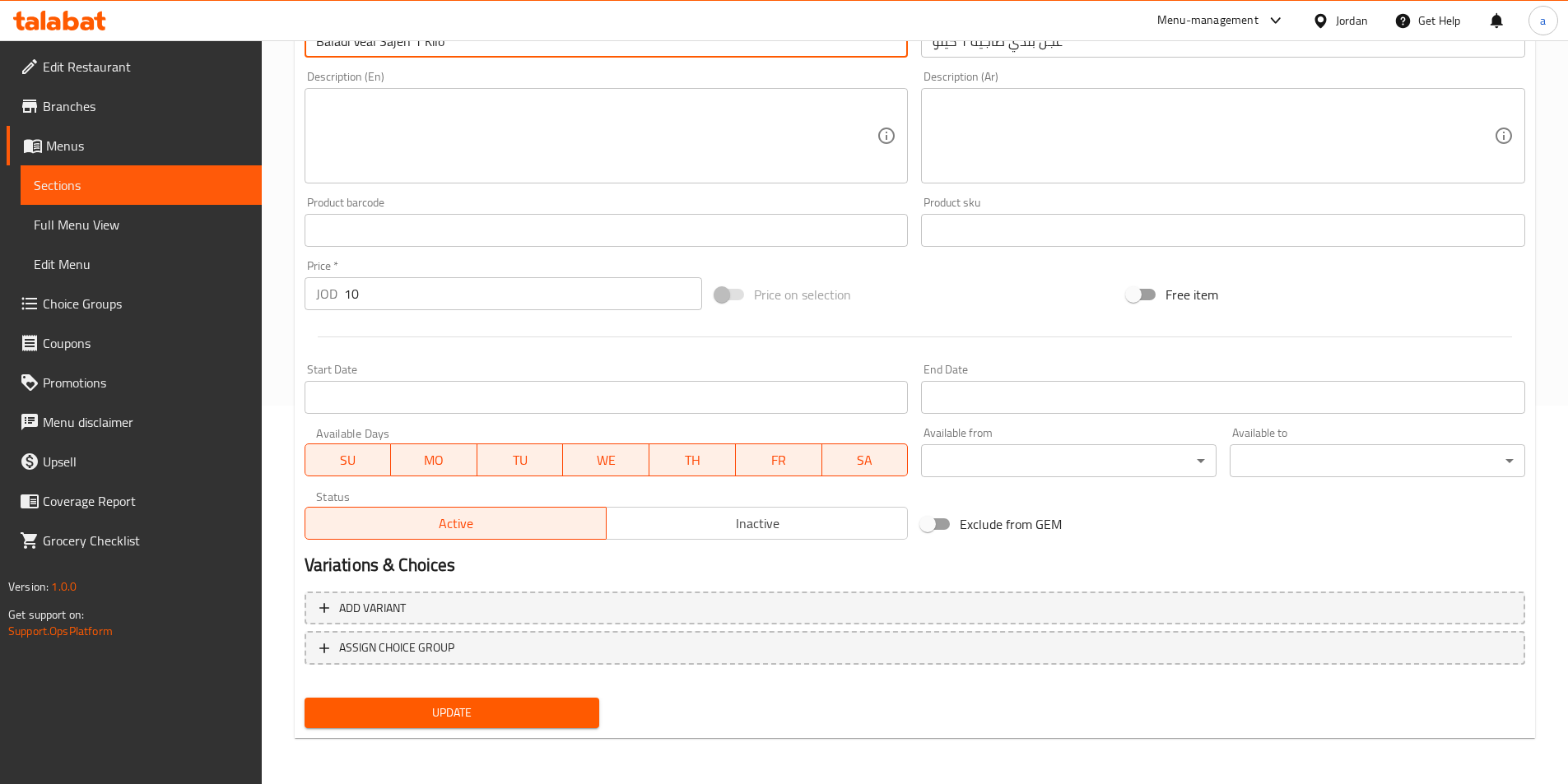
type input "Baladi Veal Sajeh 1 Kilo"
click at [472, 707] on span "Update" at bounding box center [452, 712] width 269 height 21
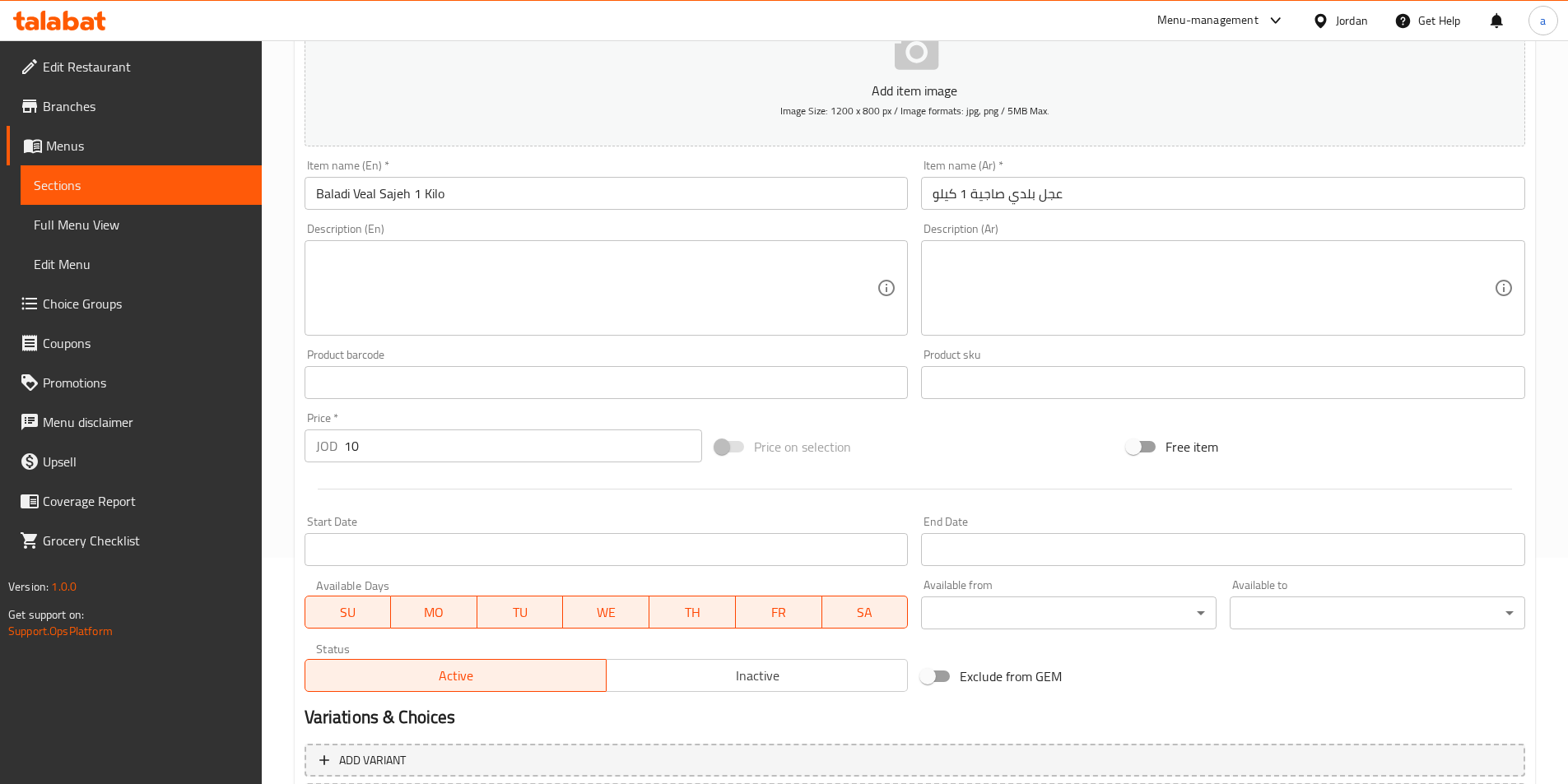
scroll to position [0, 0]
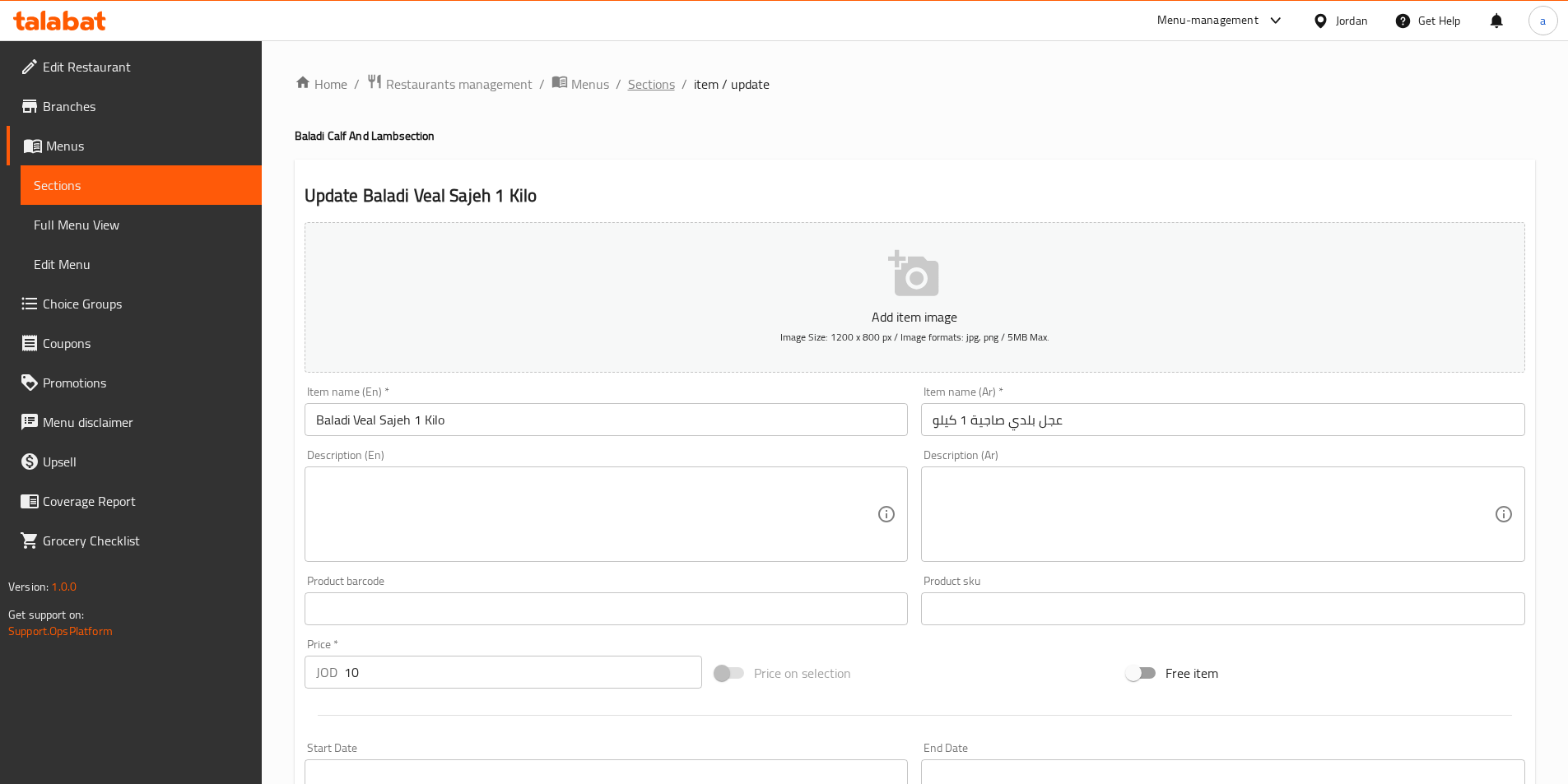
click at [652, 83] on span "Sections" at bounding box center [651, 84] width 47 height 20
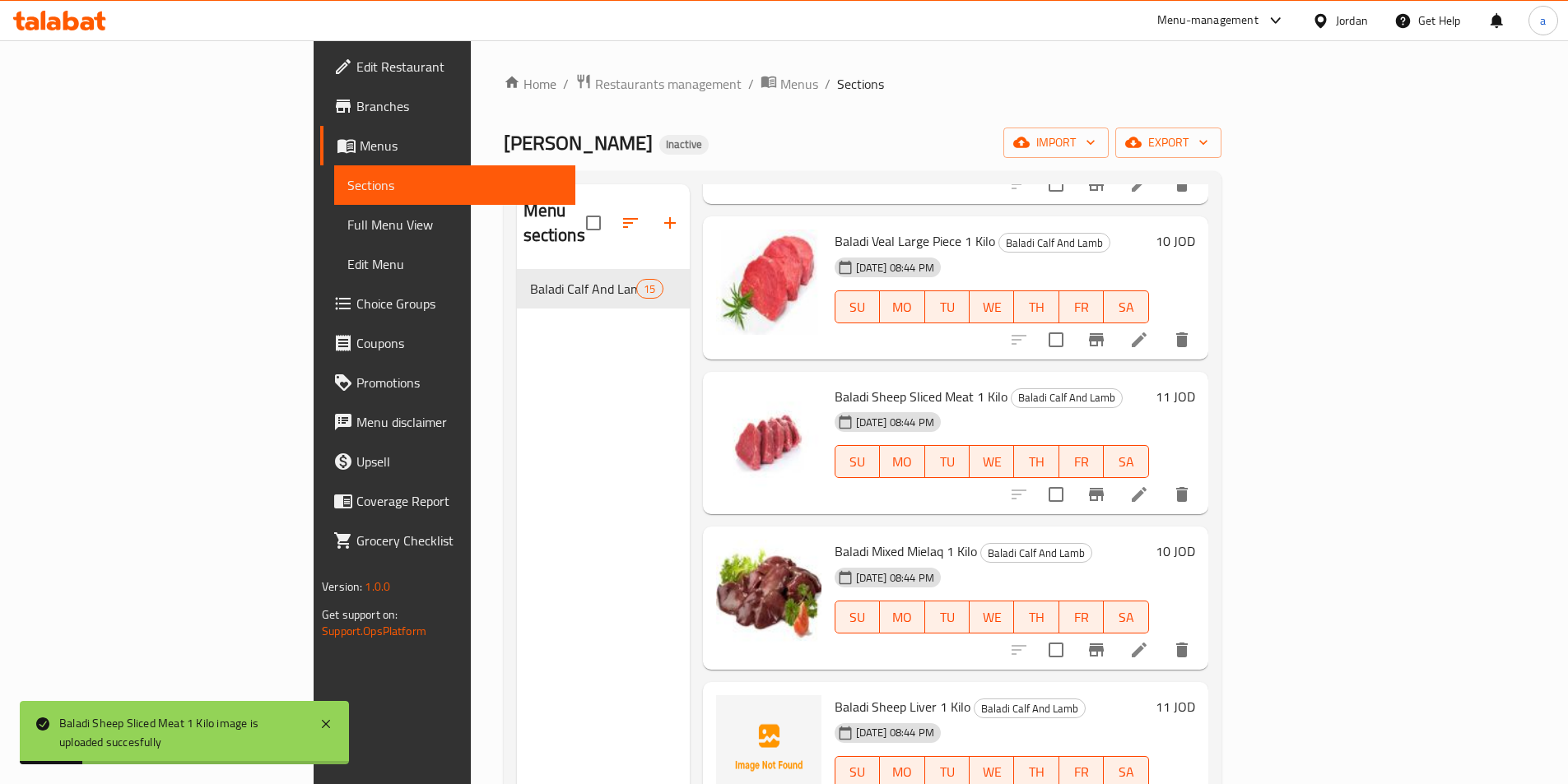
scroll to position [1481, 0]
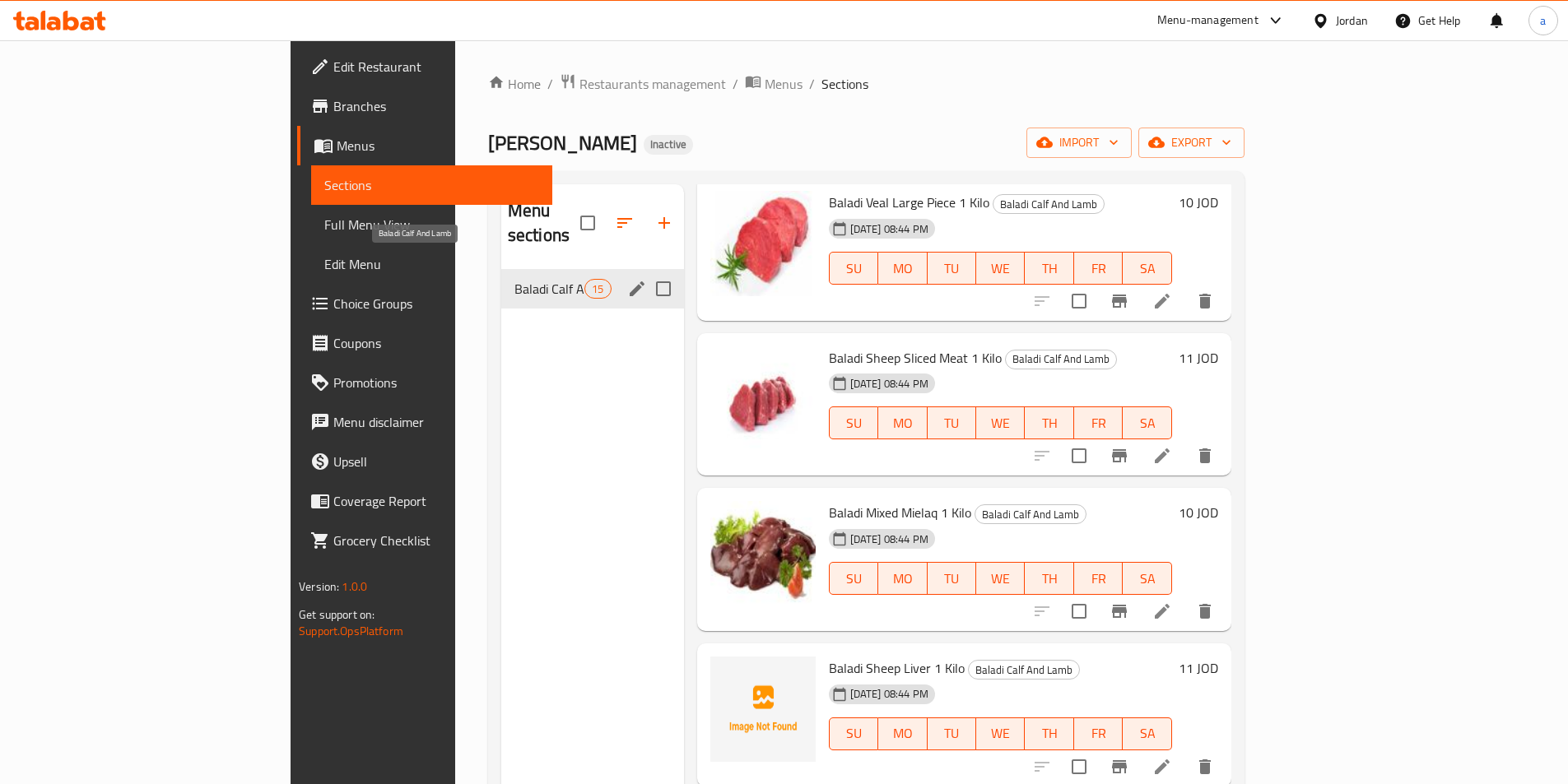
click at [514, 279] on span "Baladi Calf And Lamb" at bounding box center [549, 289] width 70 height 20
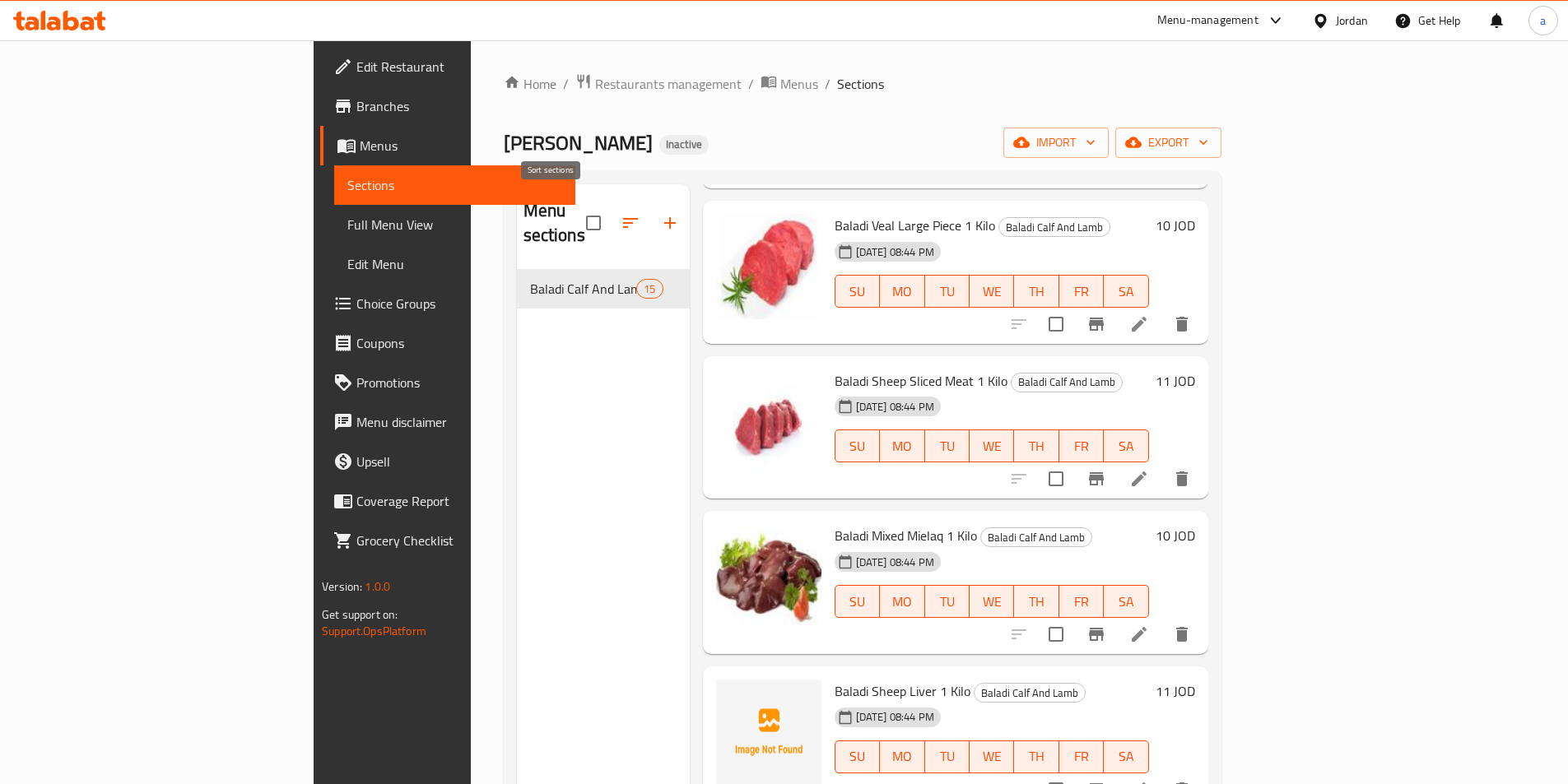
click at [611, 212] on button "button" at bounding box center [630, 222] width 39 height 39
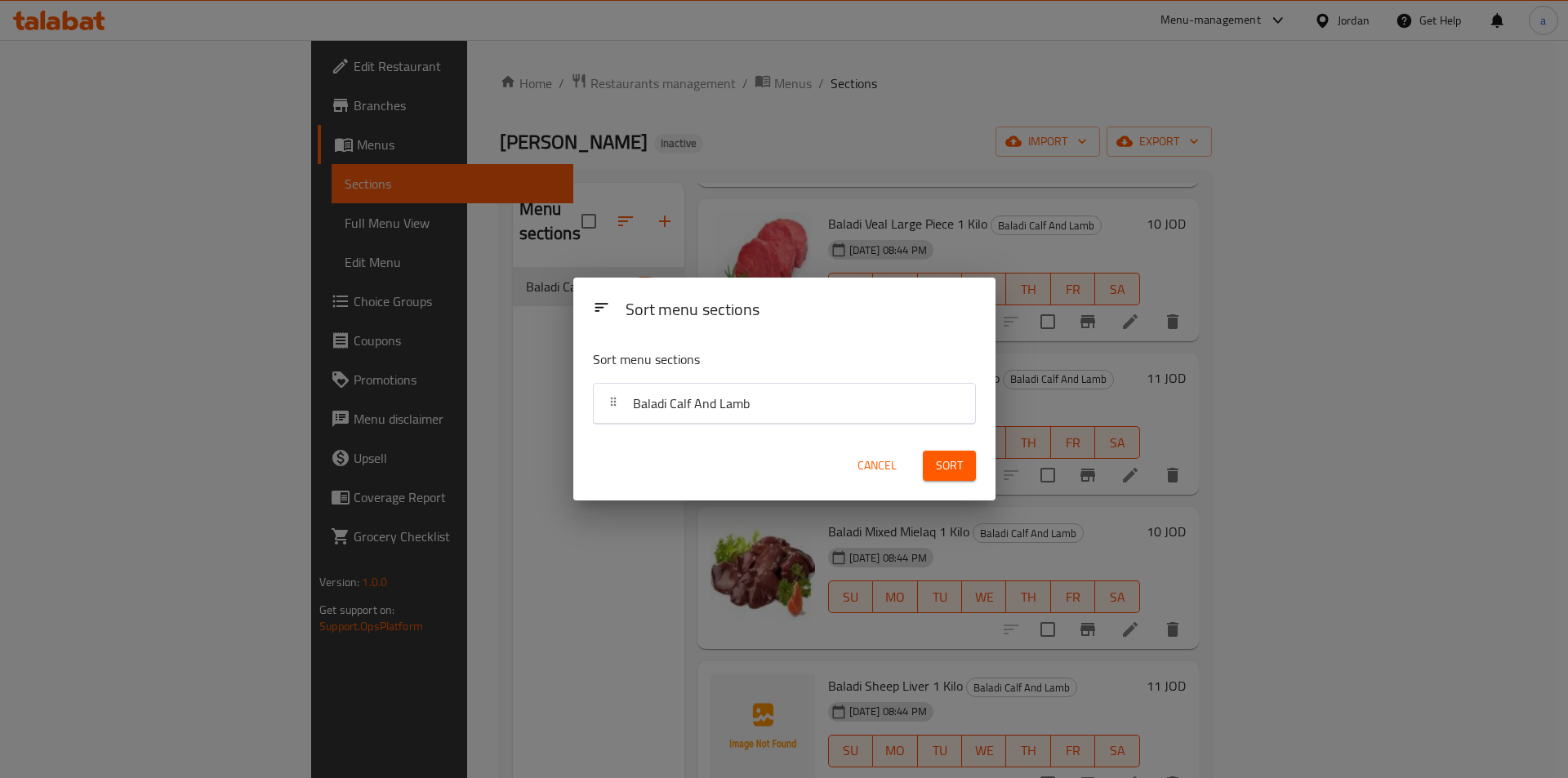
click at [534, 214] on div "Sort menu sections Sort menu sections Baladi Calf And Lamb Cancel Sort" at bounding box center [784, 389] width 1568 height 778
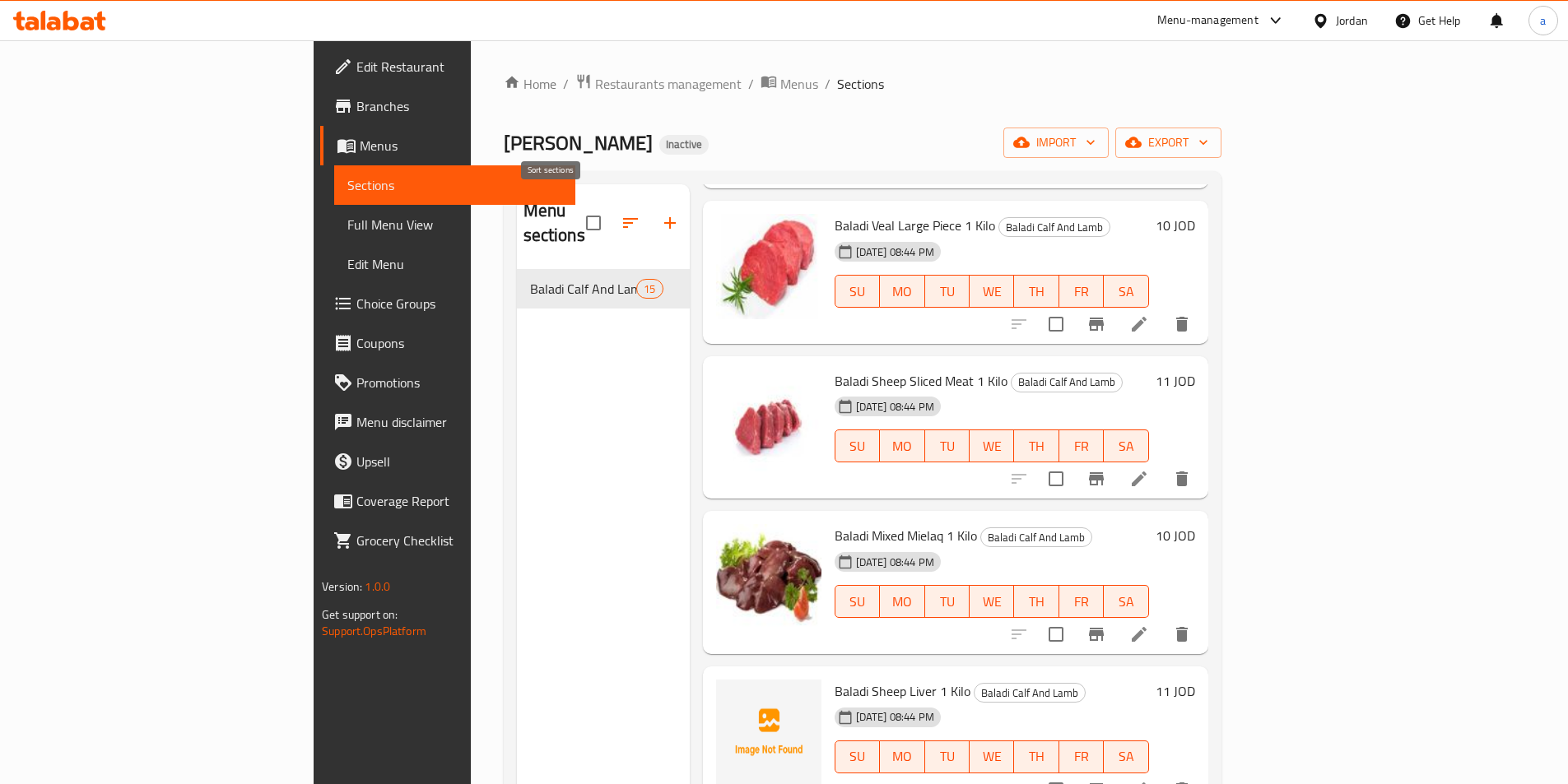
click at [620, 221] on icon "button" at bounding box center [630, 223] width 20 height 20
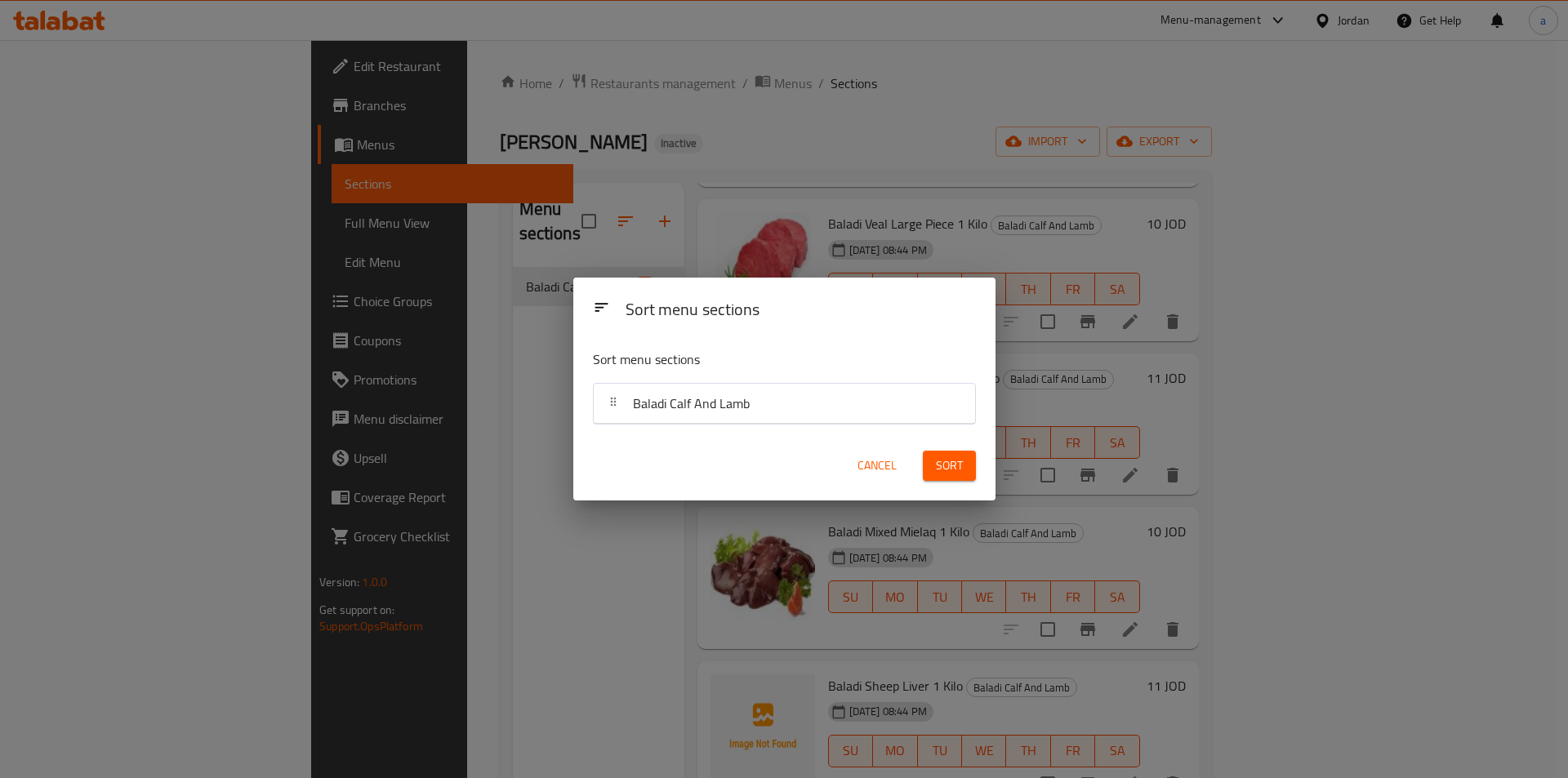
click at [664, 400] on span "Baladi Calf And Lamb" at bounding box center [691, 403] width 117 height 25
click at [659, 404] on span "Baladi Calf And Lamb" at bounding box center [691, 403] width 117 height 25
click at [521, 313] on div "Sort menu sections Sort menu sections Baladi Calf And Lamb Cancel Sort" at bounding box center [784, 389] width 1568 height 778
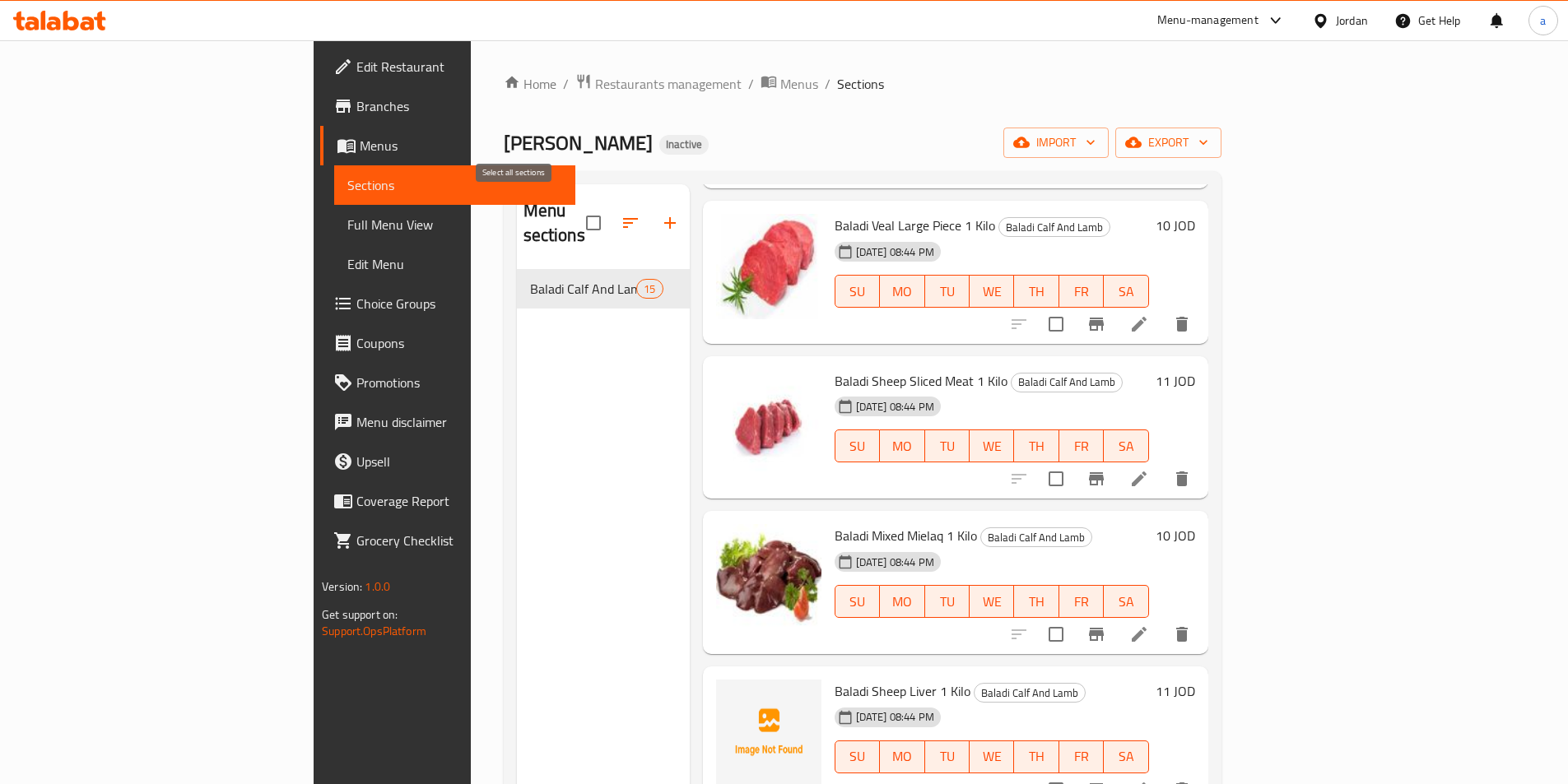
click at [576, 216] on input "checkbox" at bounding box center [593, 222] width 34 height 34
checkbox input "true"
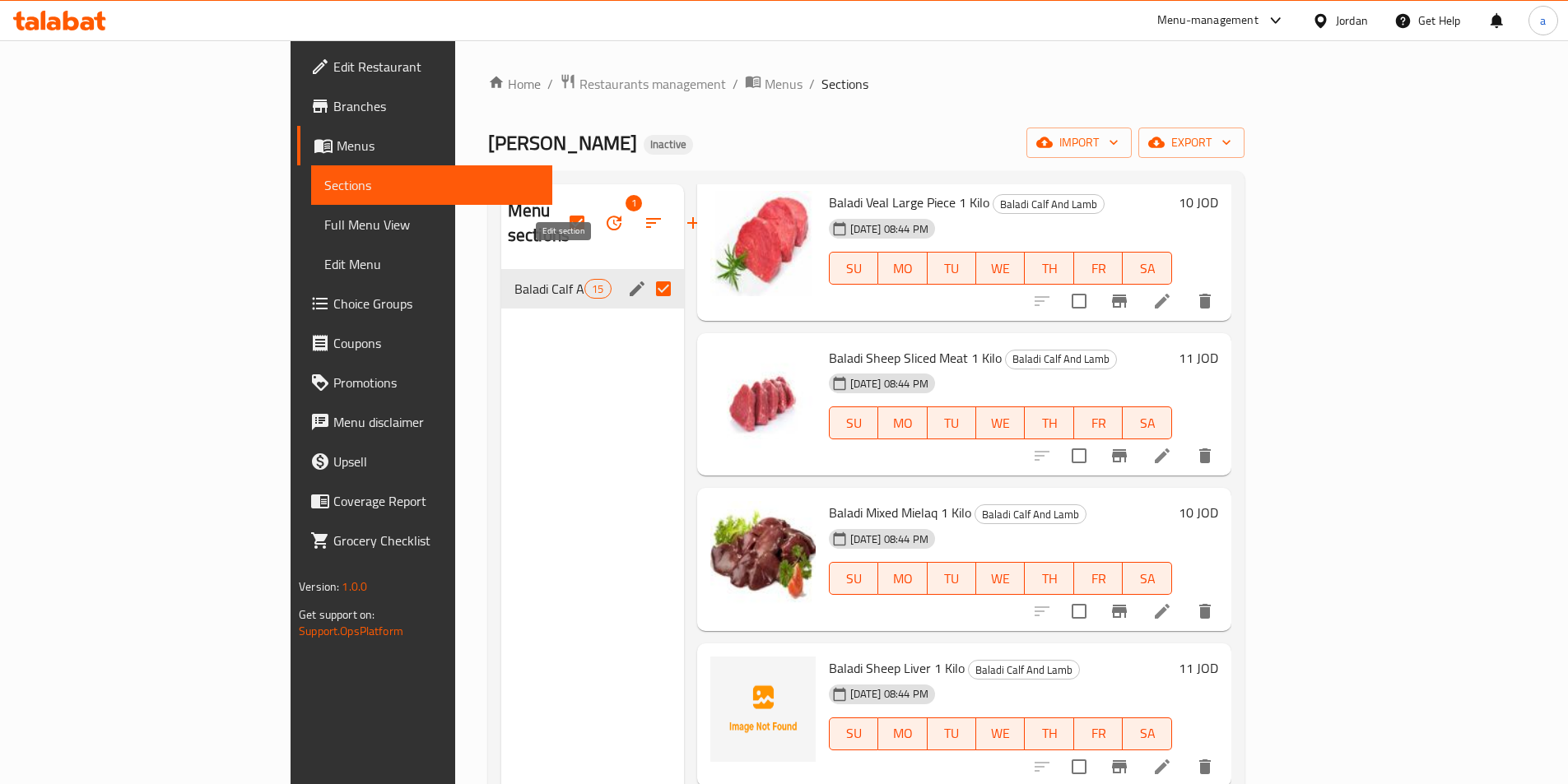
click at [627, 279] on icon "edit" at bounding box center [637, 289] width 20 height 20
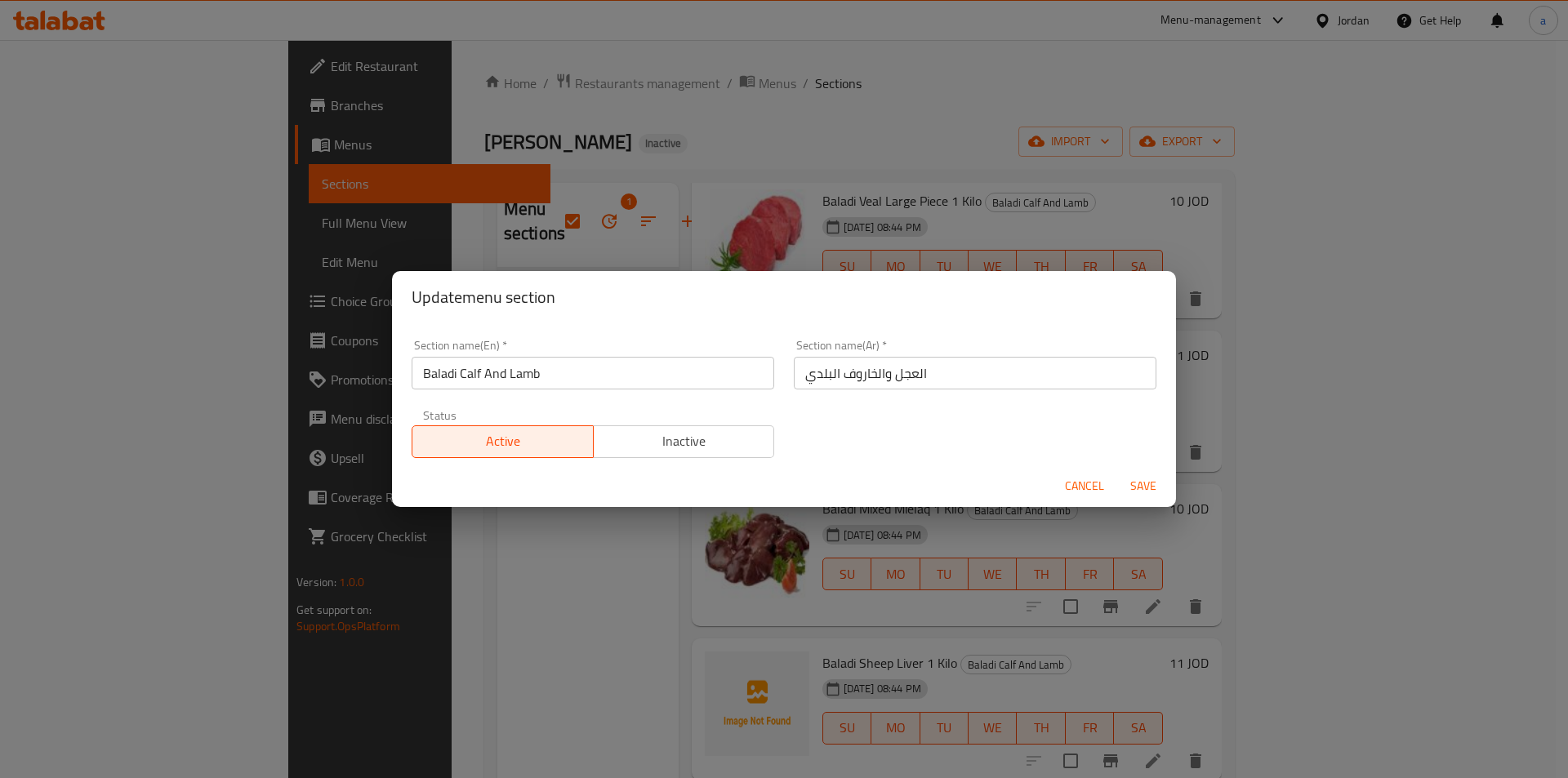
click at [473, 373] on input "Baladi Calf And Lamb" at bounding box center [593, 372] width 362 height 32
click at [479, 374] on input "Baladi Calf And Lamb" at bounding box center [593, 372] width 362 height 32
click at [477, 376] on input "Baladi Calf And Lamb" at bounding box center [593, 372] width 362 height 32
type input "Baladi Veal And Lamb"
click at [1132, 478] on span "Save" at bounding box center [1143, 486] width 39 height 21
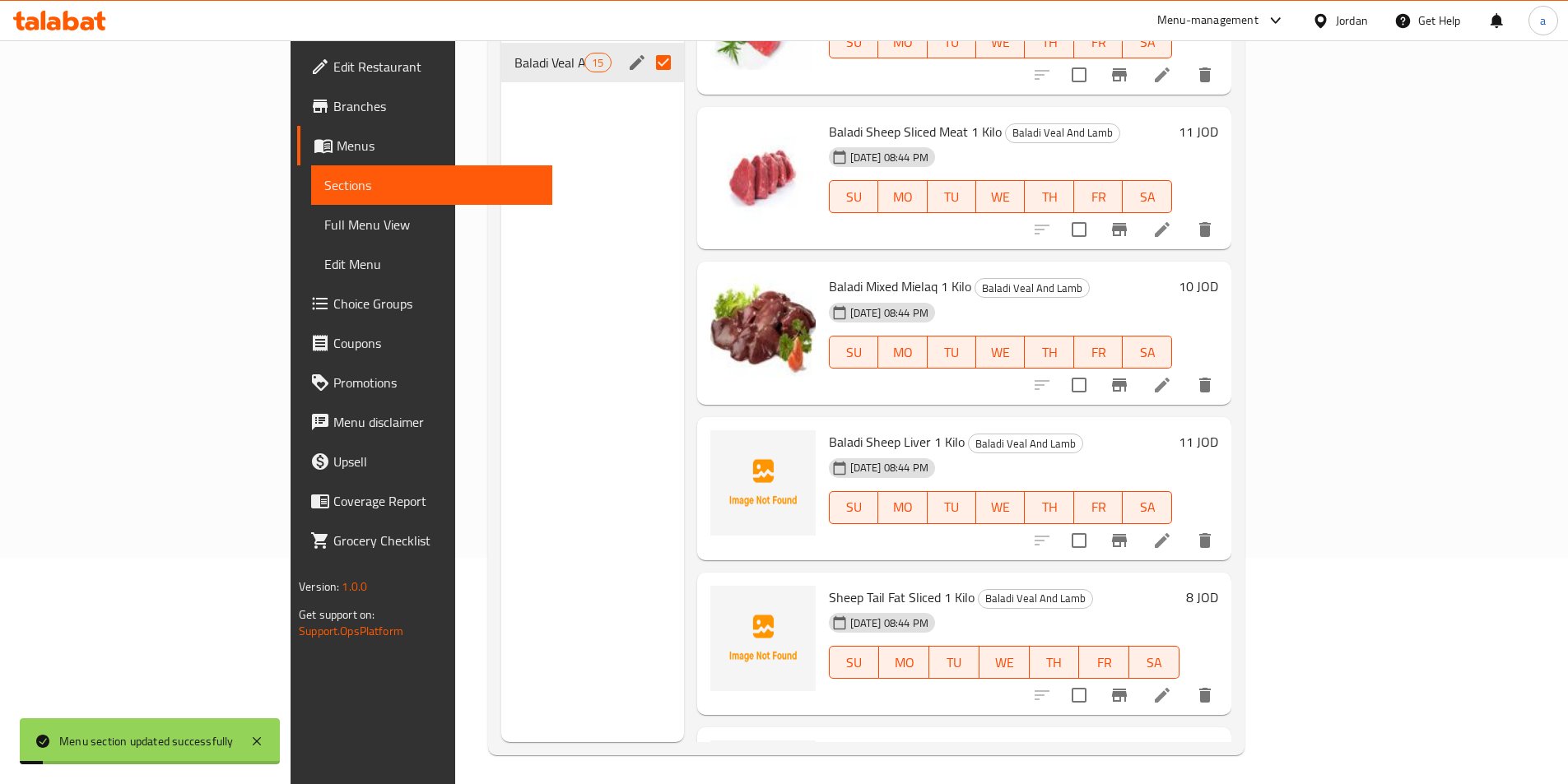
scroll to position [230, 0]
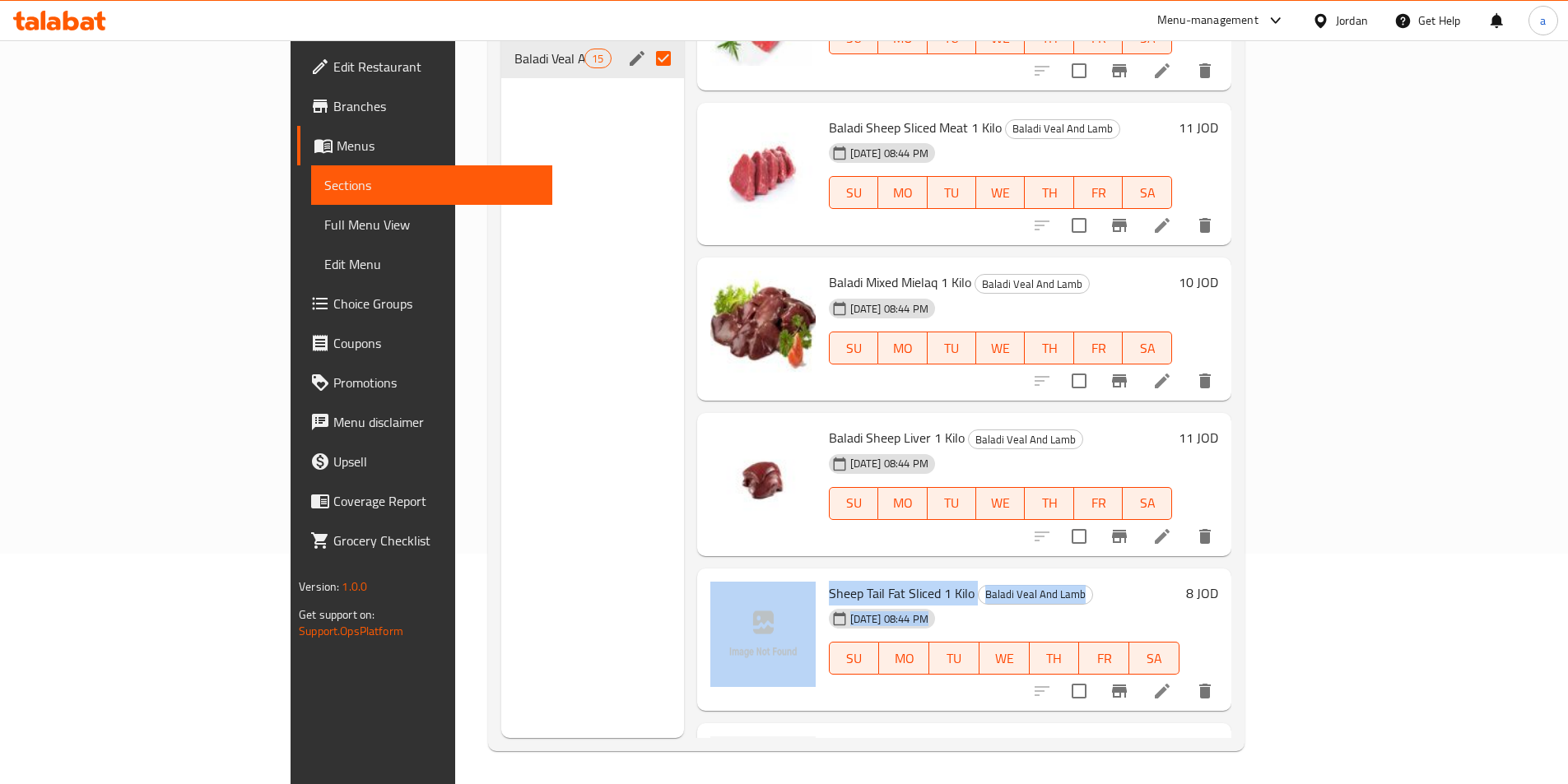
click at [739, 641] on div "Sheep Tail Fat Sliced 1 Kilo Baladi Veal And Lamb [DATE] 08:44 PM SU MO TU WE T…" at bounding box center [964, 640] width 521 height 130
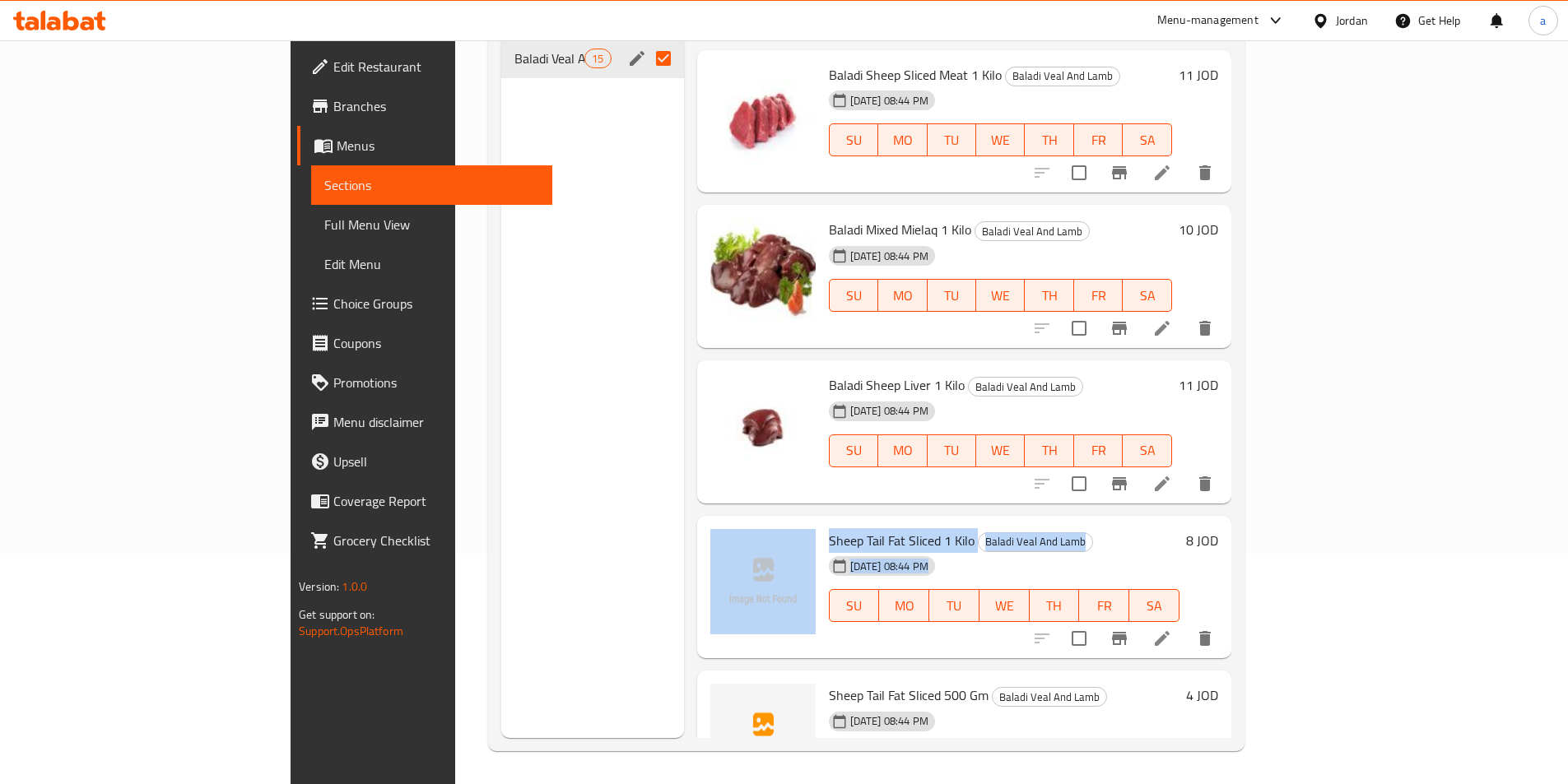
scroll to position [1563, 0]
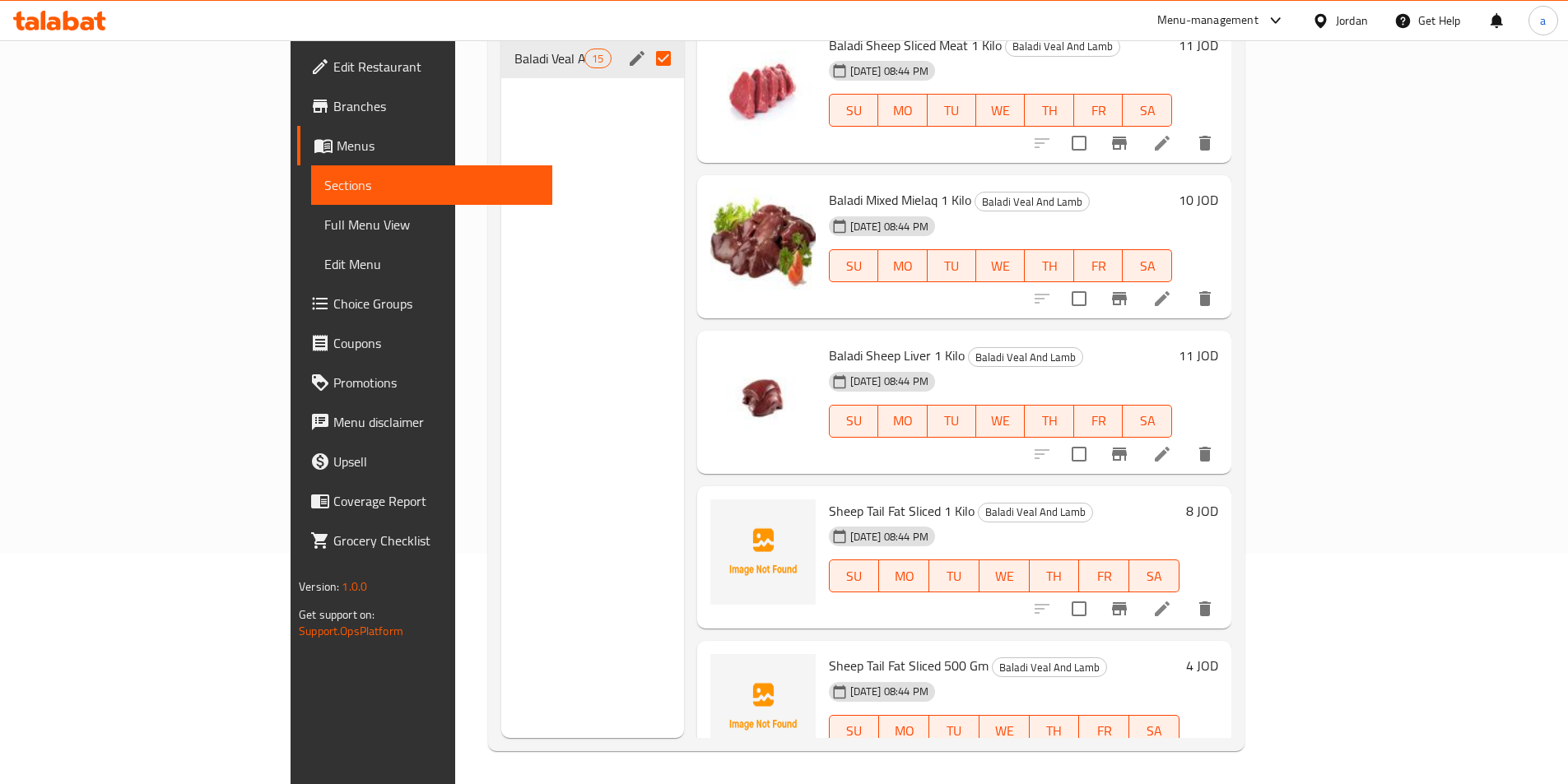
click at [735, 593] on div at bounding box center [763, 557] width 118 height 130
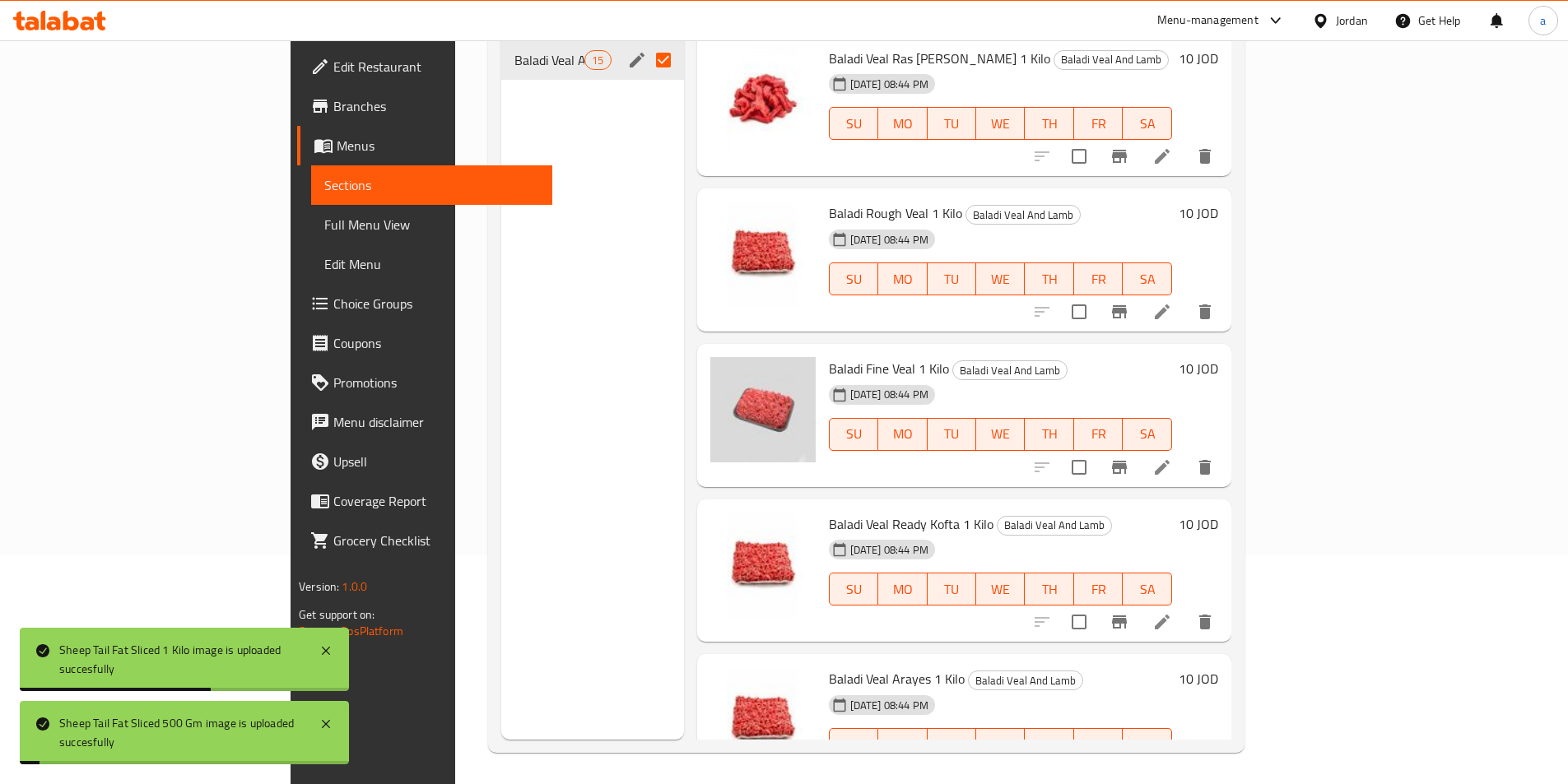
scroll to position [0, 0]
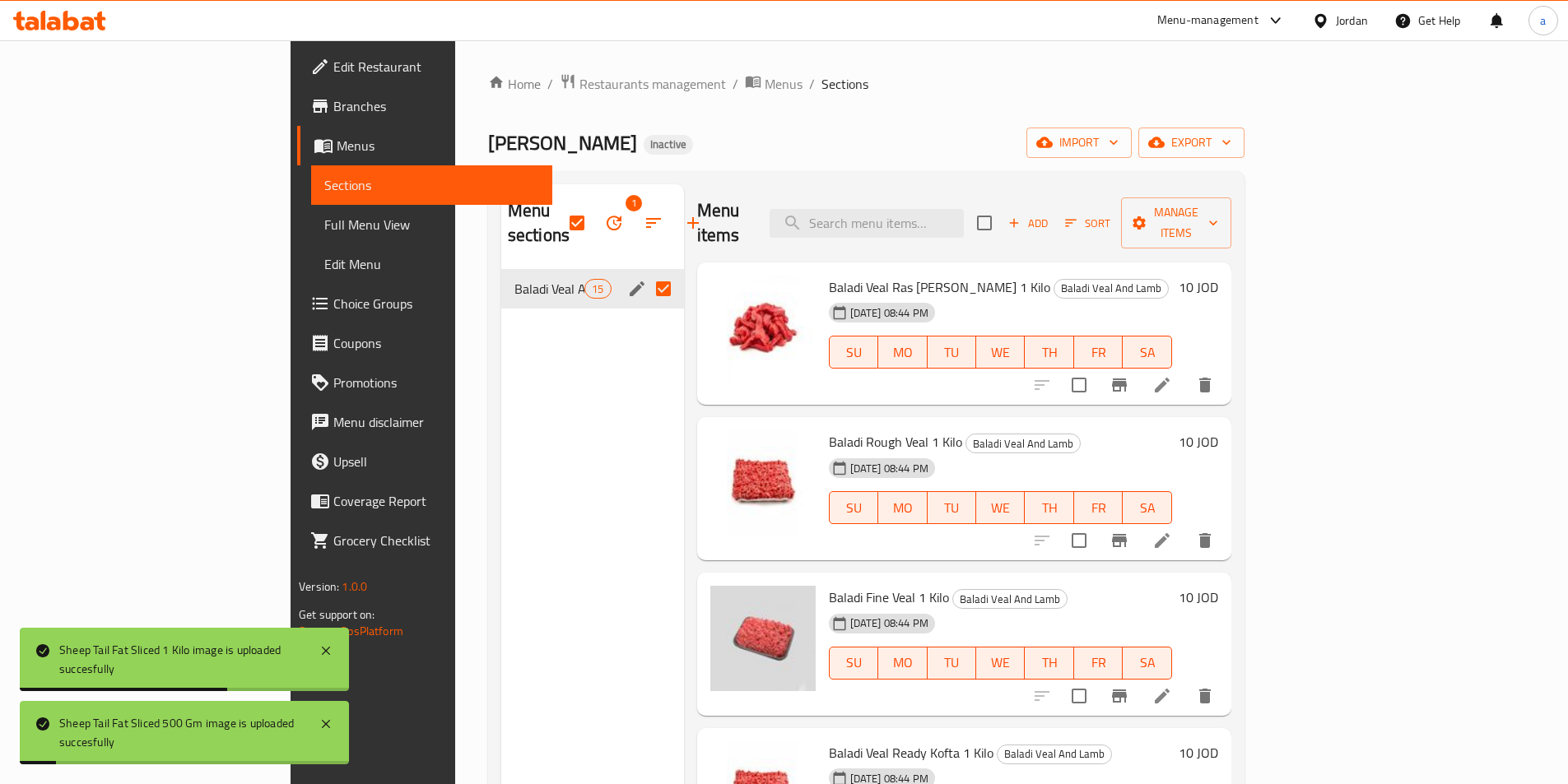
click at [501, 469] on div "Menu sections 1 Baladi Veal And Lamb 15" at bounding box center [592, 576] width 183 height 784
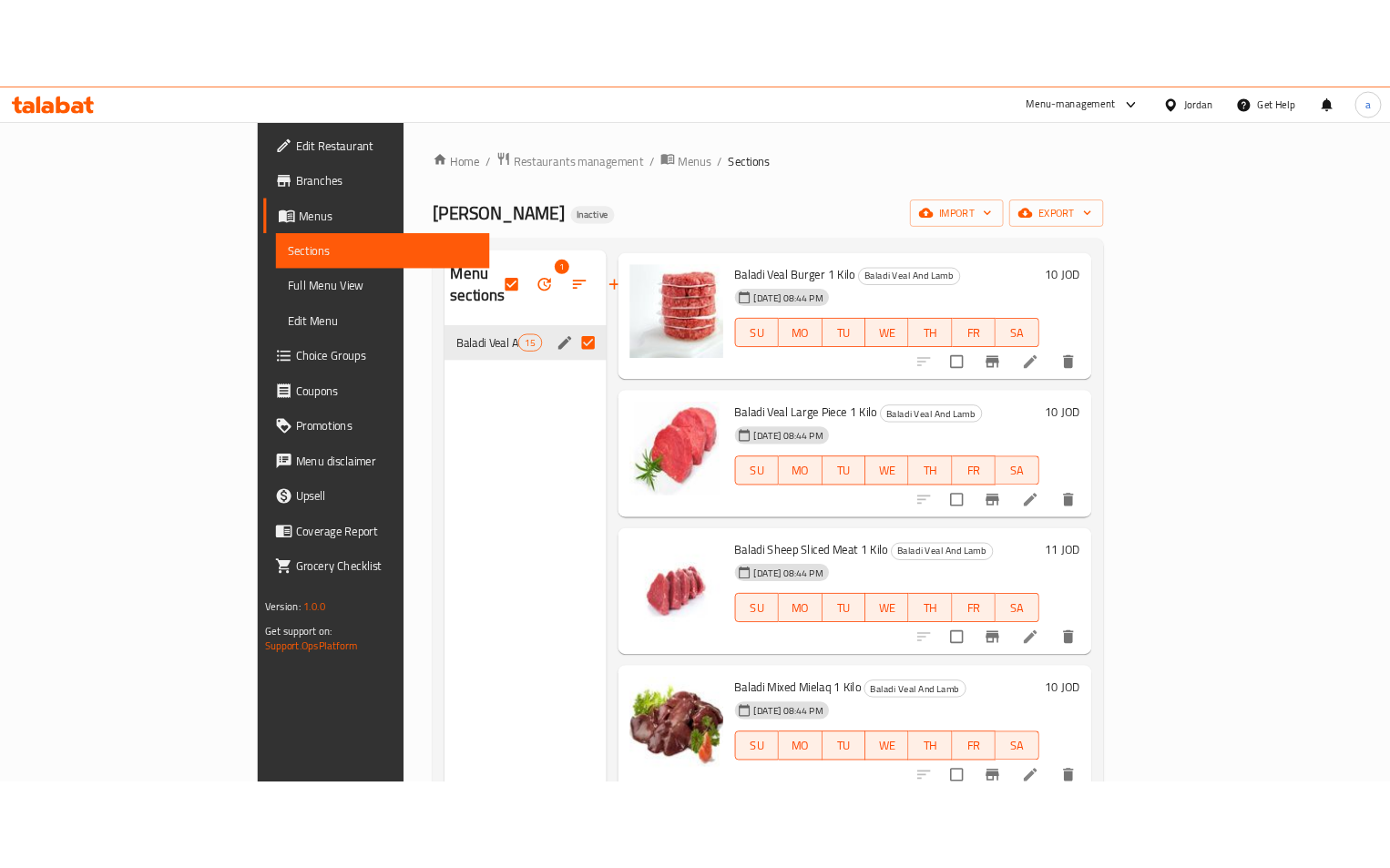
scroll to position [1549, 0]
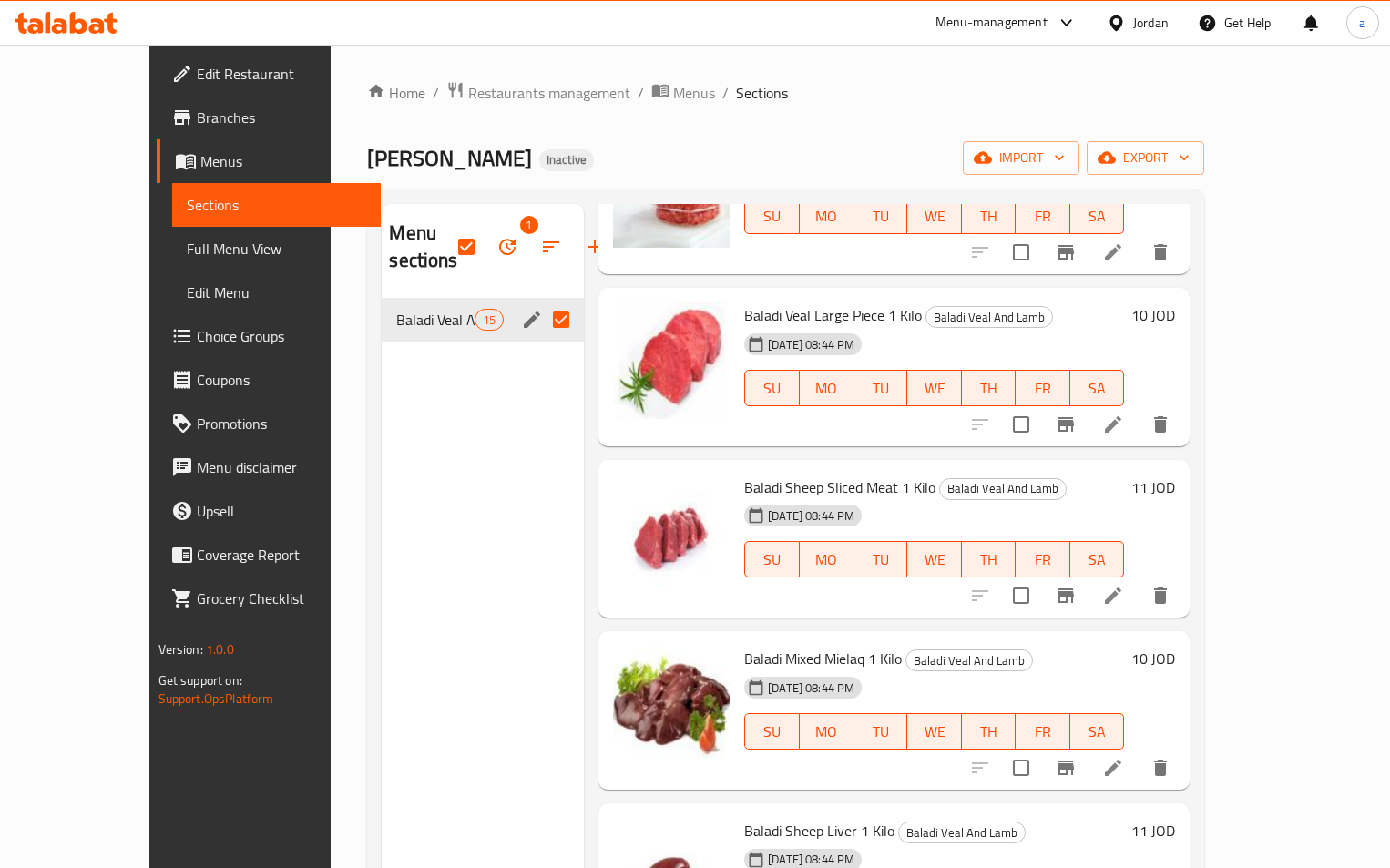
click at [599, 468] on div "Baladi Sheep Sliced Meat 1 Kilo Baladi Veal And Lamb [DATE] 08:44 PM SU MO TU W…" at bounding box center [894, 540] width 591 height 159
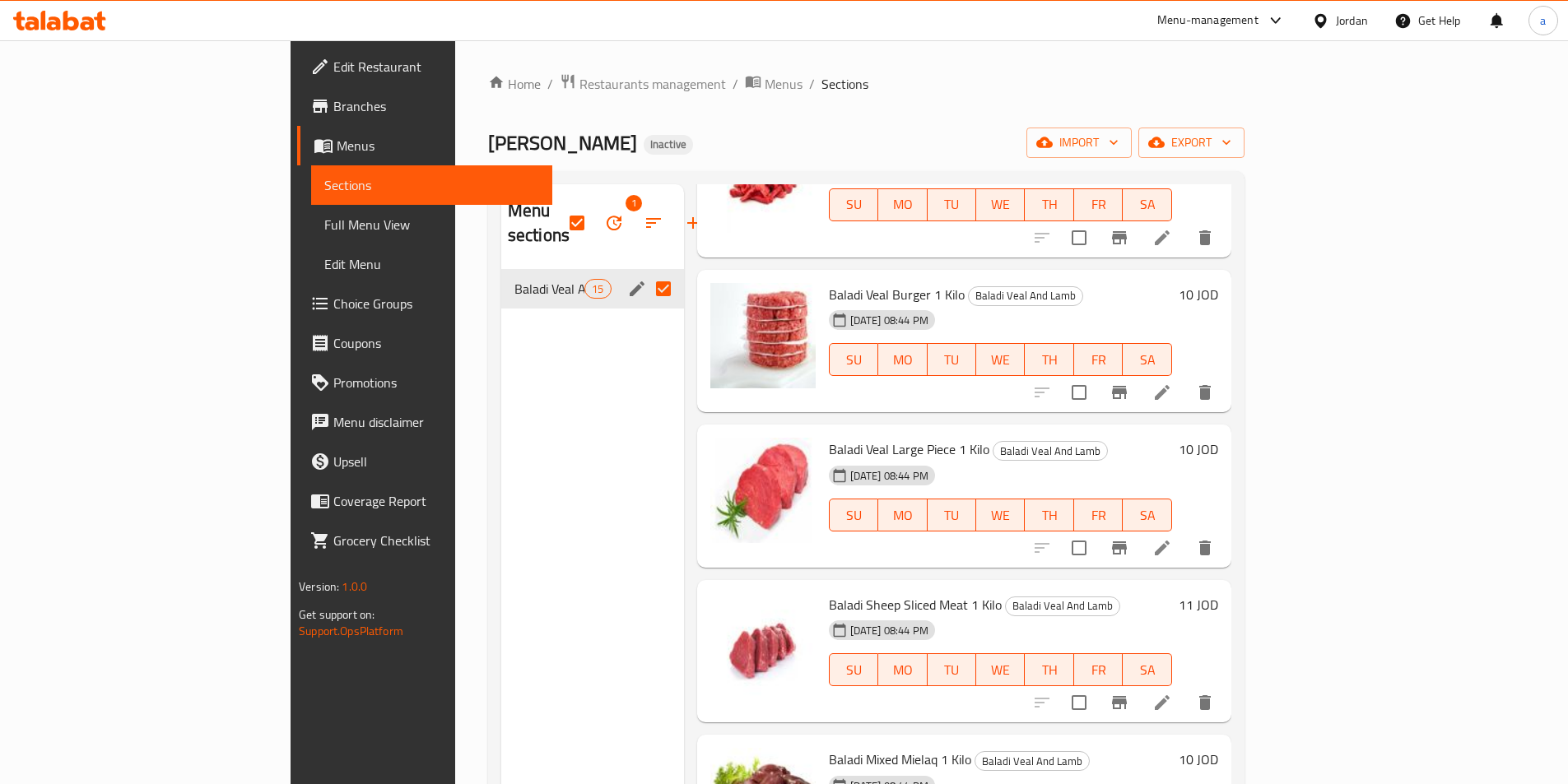
scroll to position [1316, 0]
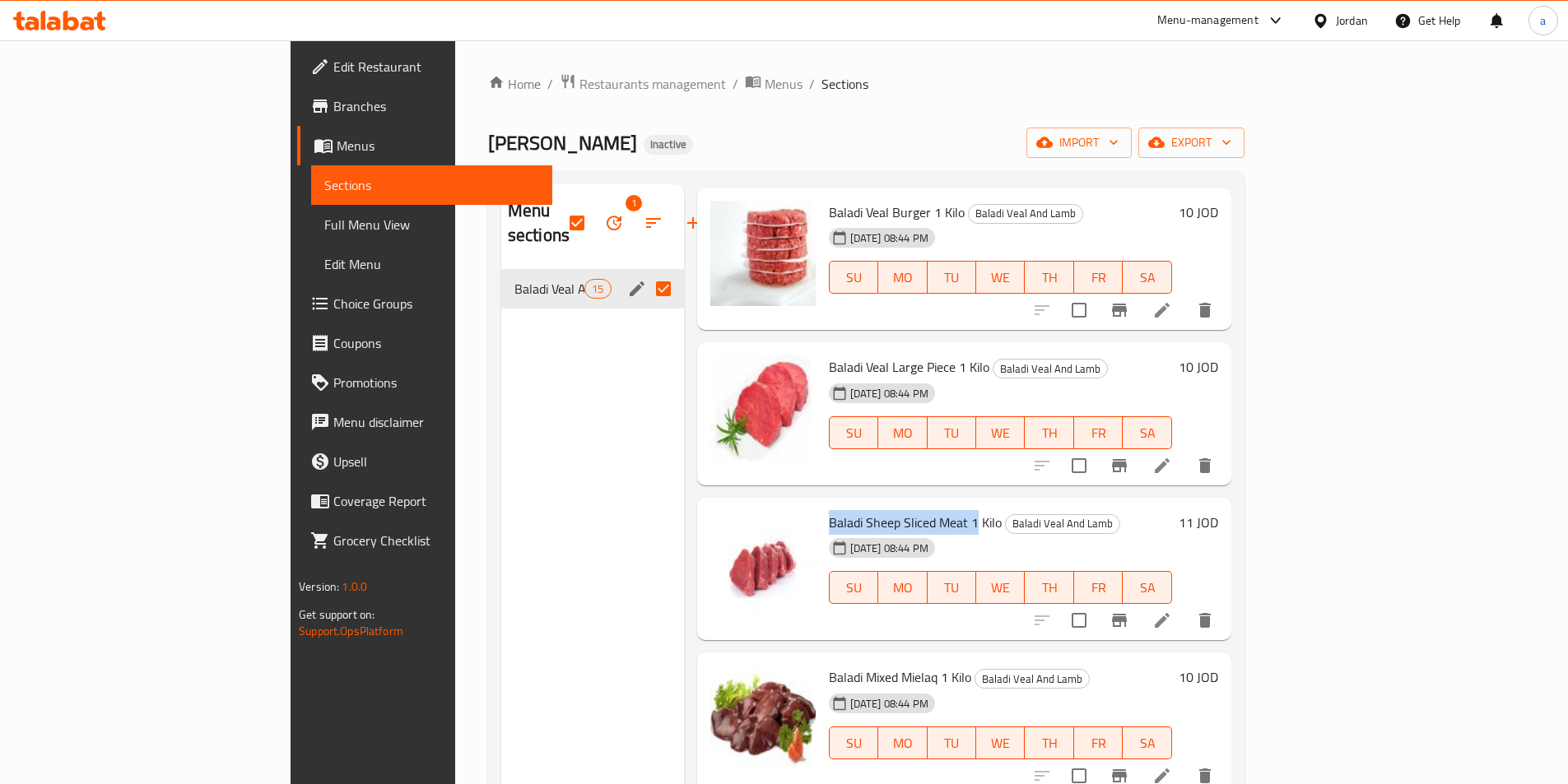
drag, startPoint x: 758, startPoint y: 498, endPoint x: 904, endPoint y: 502, distance: 146.1
click at [904, 510] on span "Baladi Sheep Sliced Meat 1 Kilo" at bounding box center [914, 522] width 173 height 25
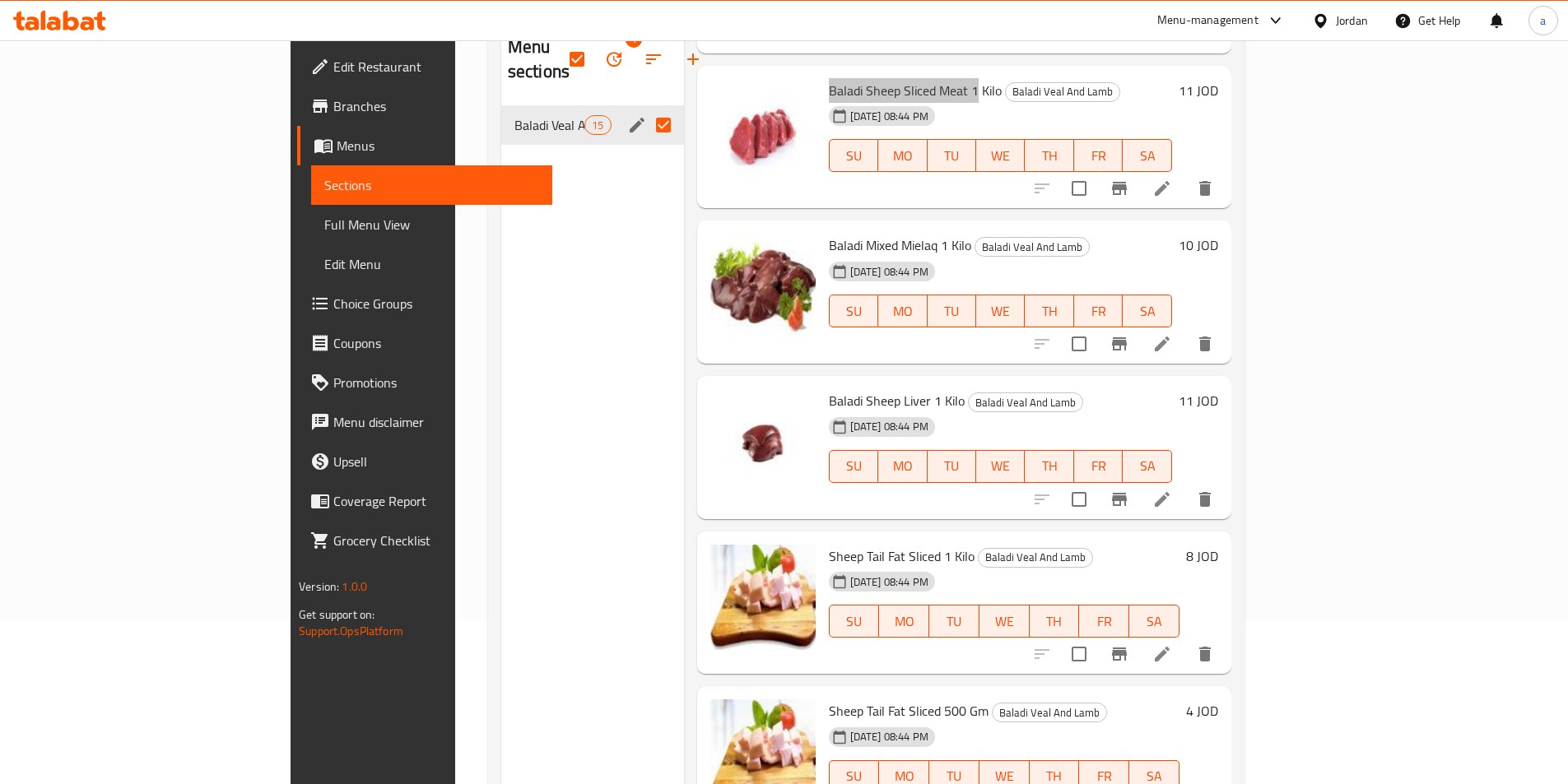
scroll to position [230, 0]
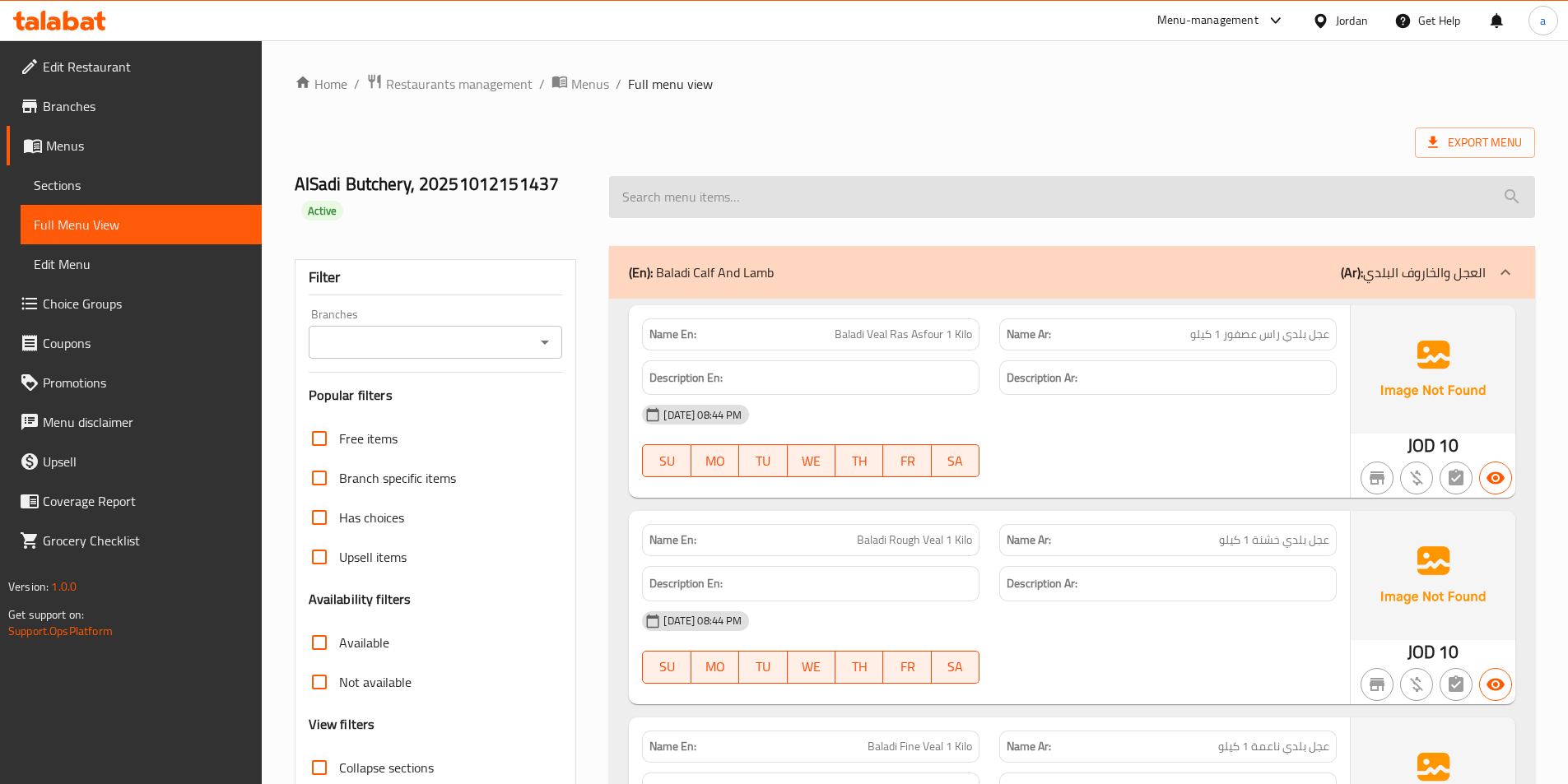
click at [1234, 183] on input "search" at bounding box center [1072, 197] width 926 height 42
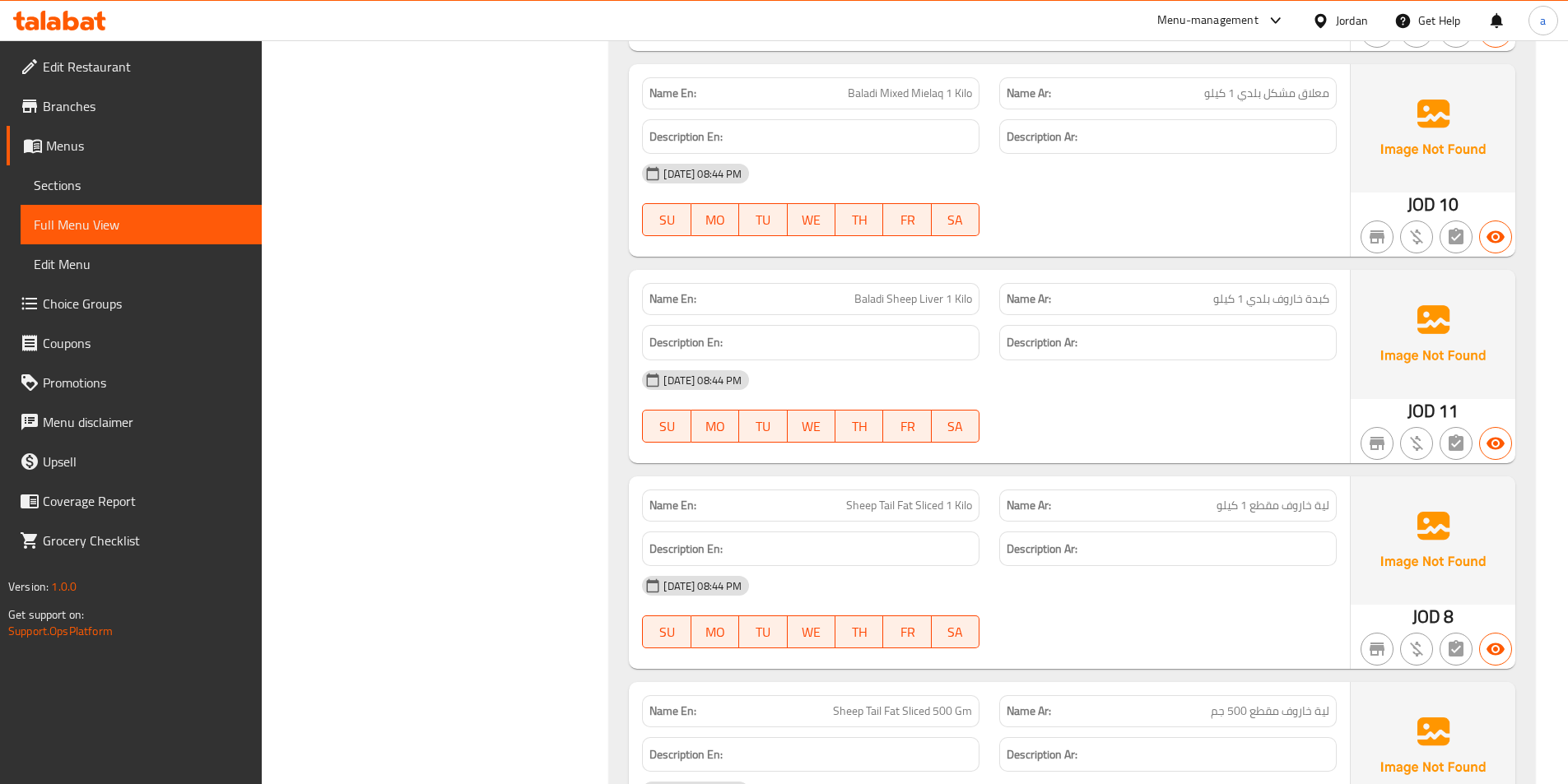
scroll to position [2661, 0]
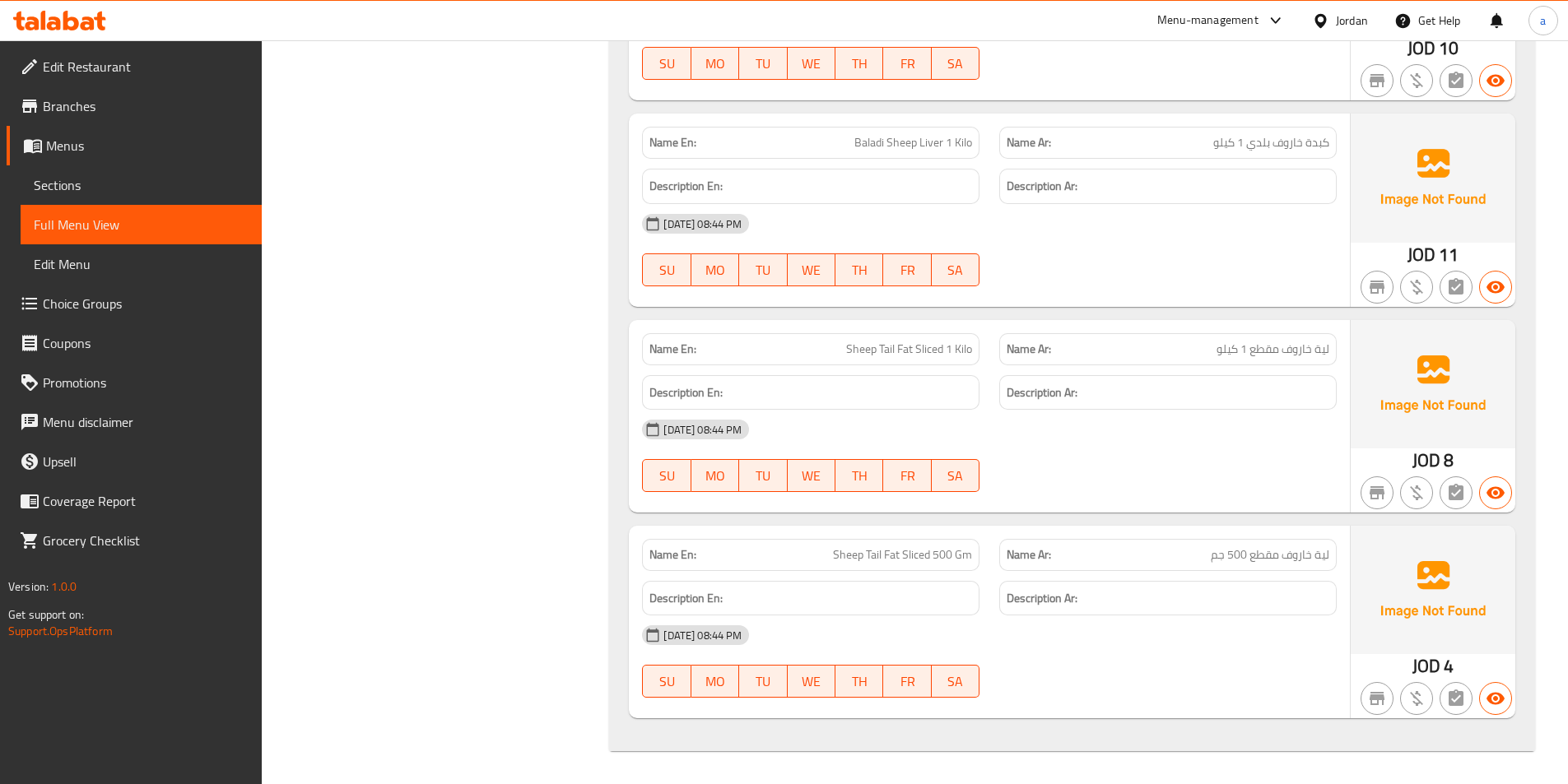
click at [864, 376] on div "Description En:" at bounding box center [810, 392] width 338 height 35
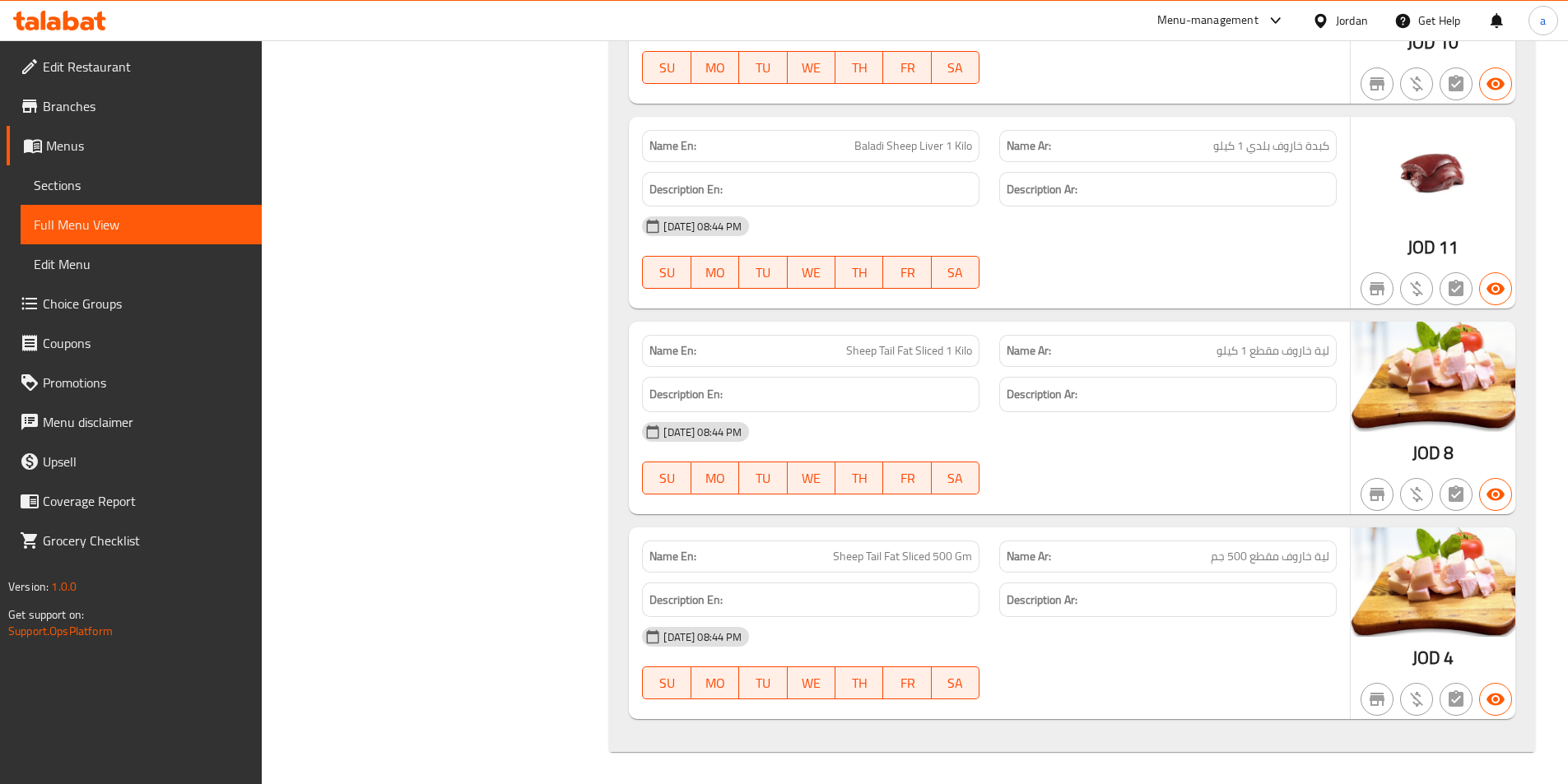
scroll to position [2652, 0]
